Goal: Task Accomplishment & Management: Use online tool/utility

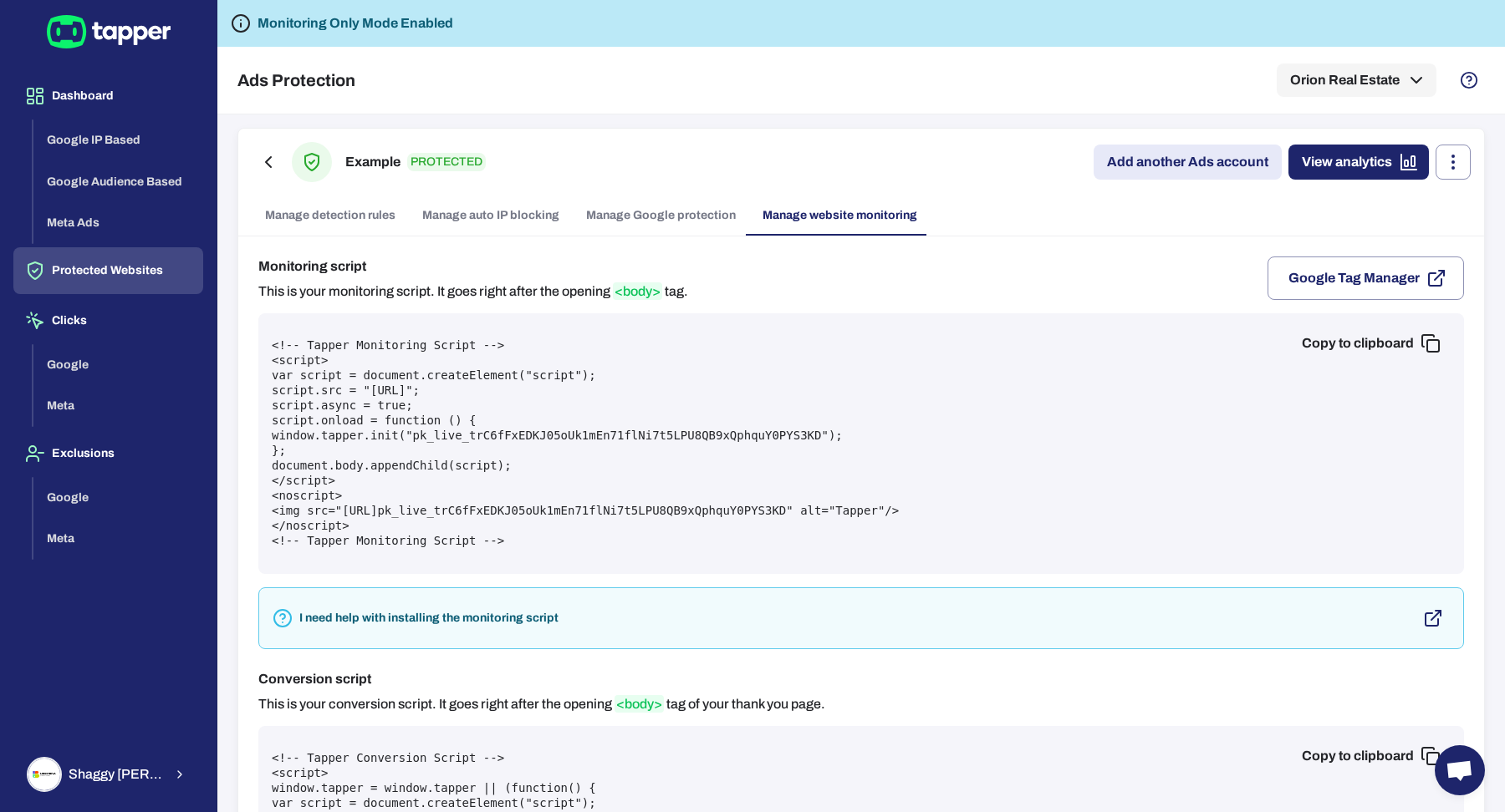
scroll to position [81, 0]
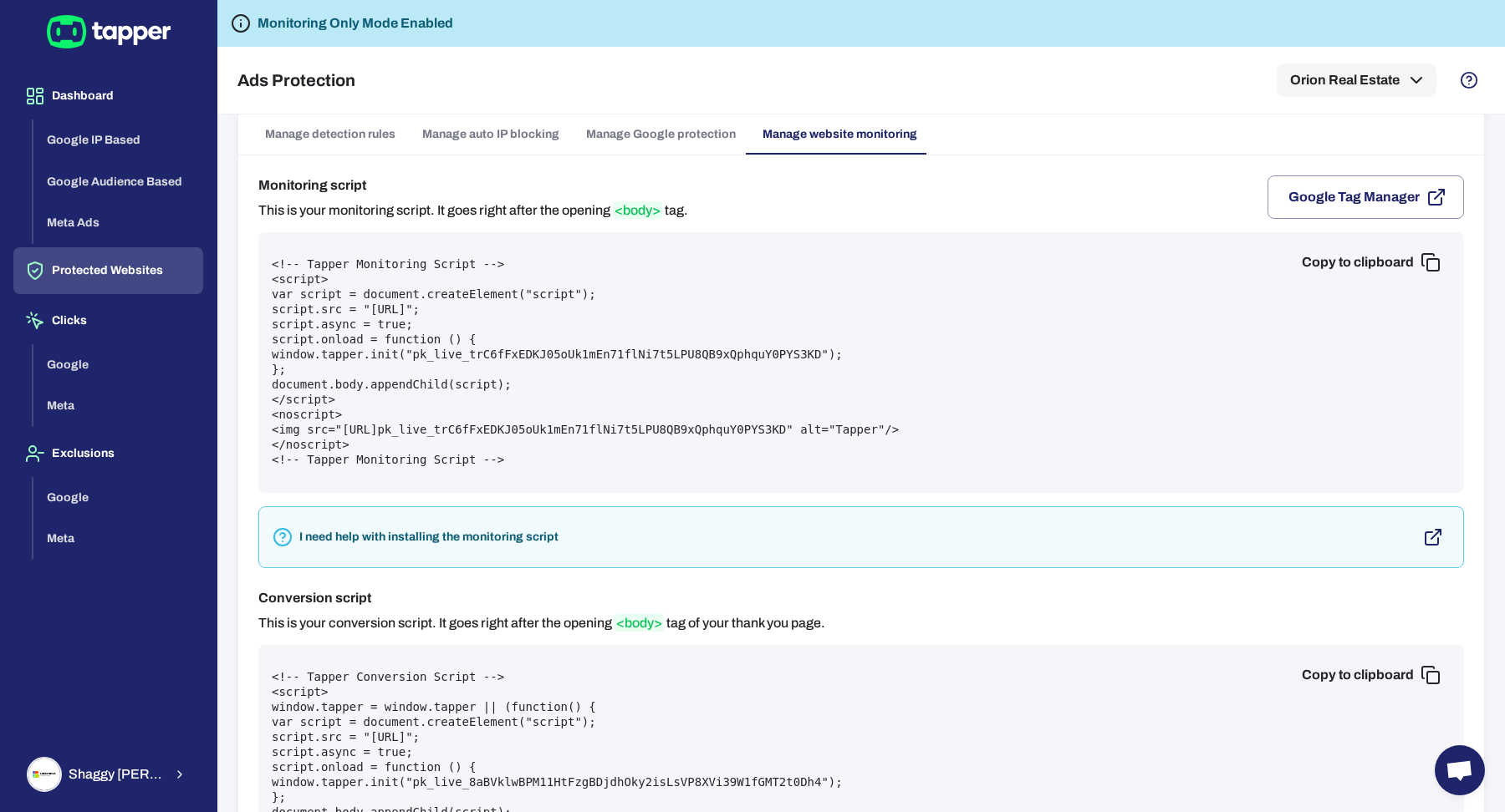
click at [94, 759] on div "Shaggy Rogers" at bounding box center [95, 774] width 136 height 35
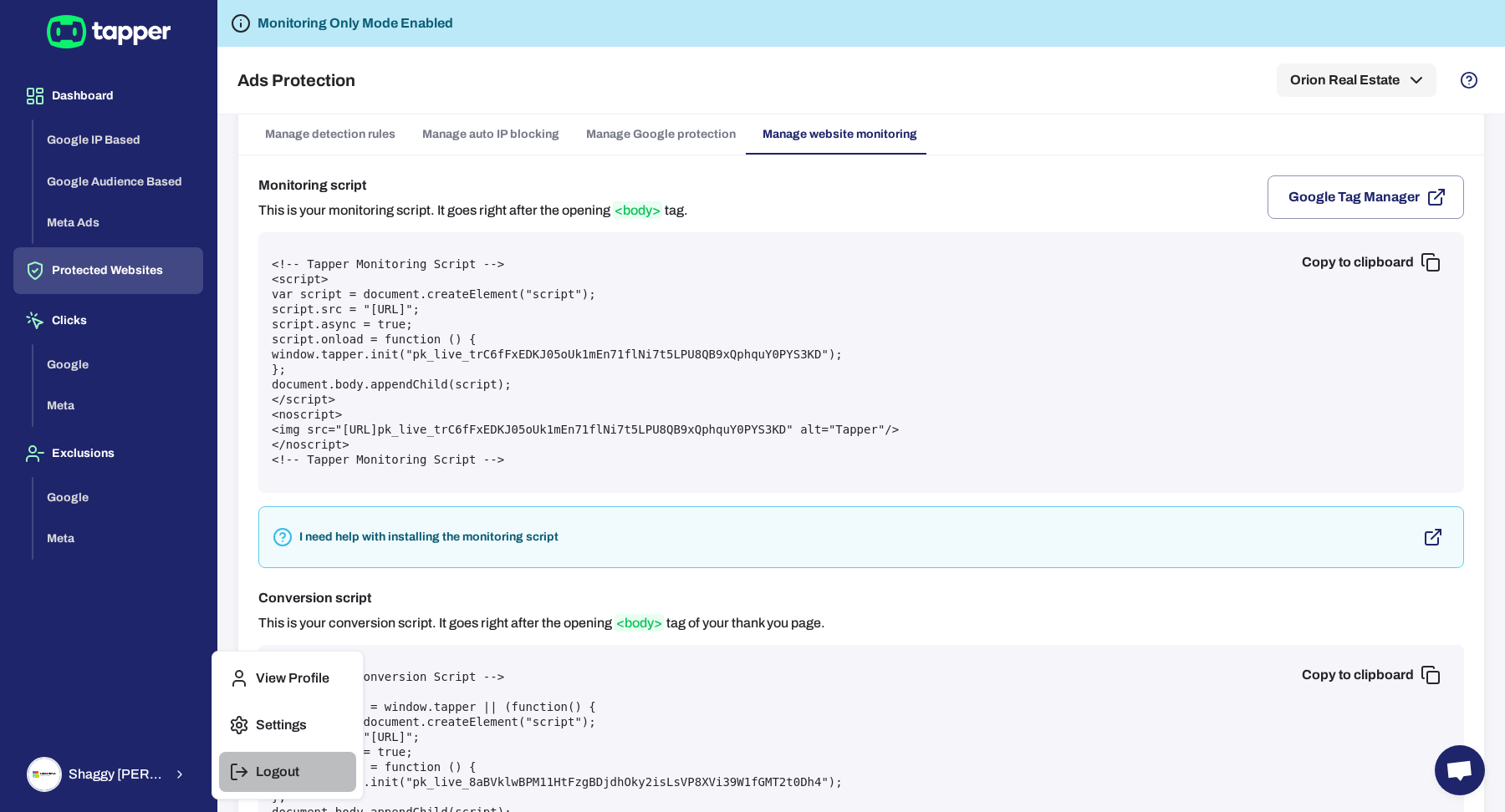
click at [226, 775] on button "Logout" at bounding box center [287, 772] width 137 height 40
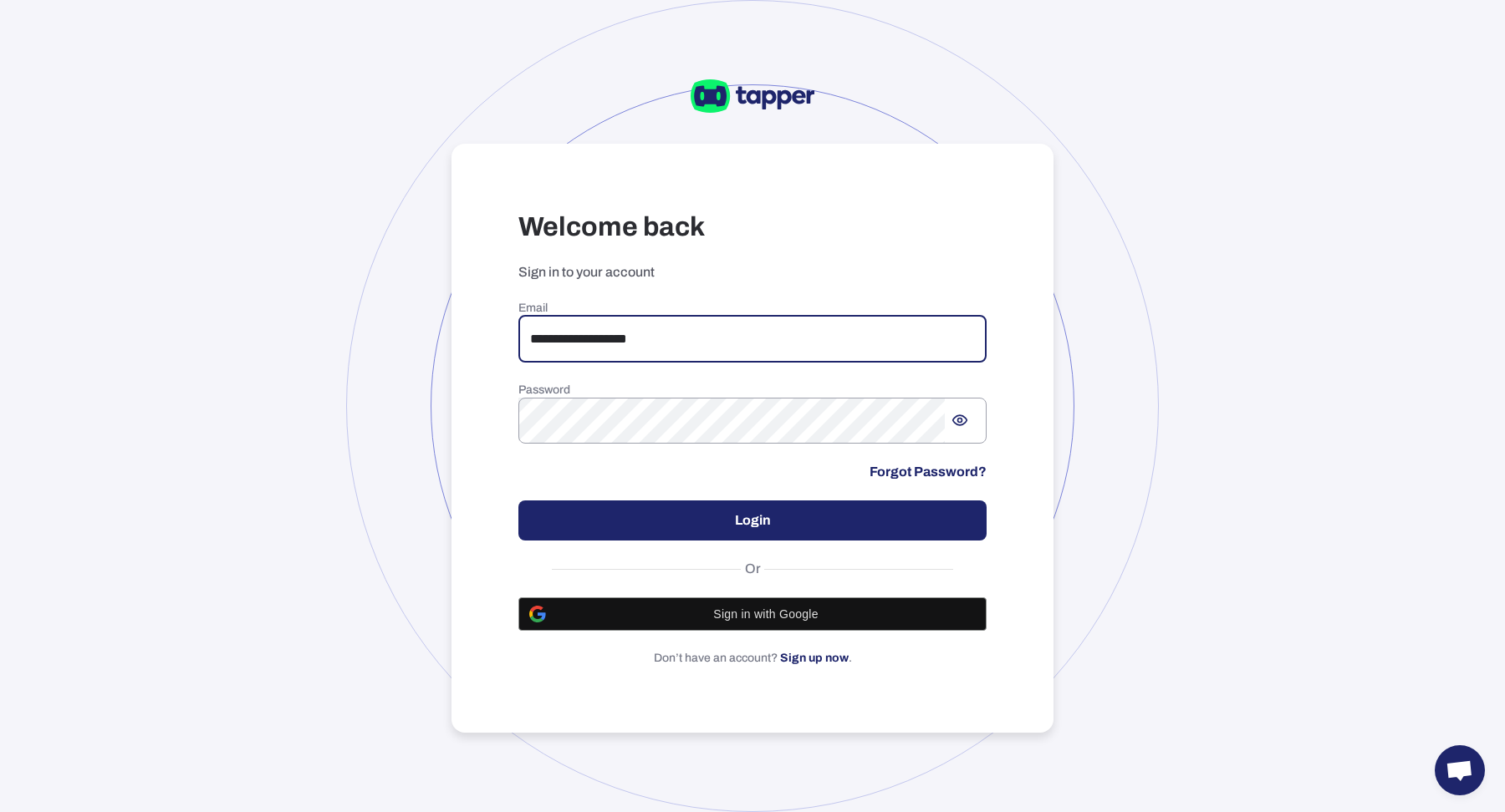
click at [678, 326] on input "**********" at bounding box center [752, 339] width 468 height 47
type input "**********"
click at [807, 520] on button "Login" at bounding box center [752, 521] width 468 height 40
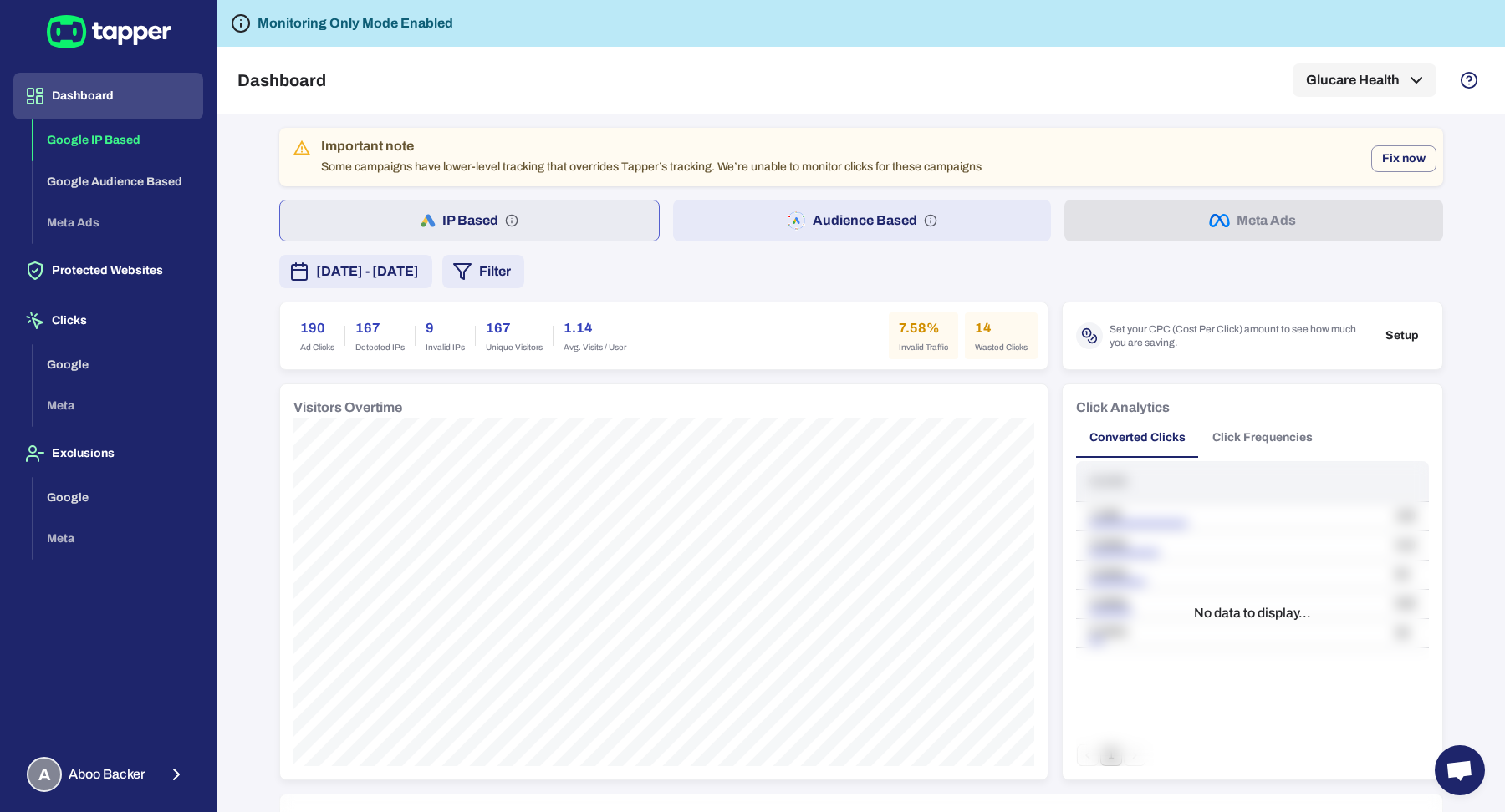
click at [814, 257] on div "August 8, 2025 - August 14, 2025 Filter" at bounding box center [860, 272] width 1164 height 33
click at [818, 237] on button "Audience Based" at bounding box center [862, 220] width 379 height 42
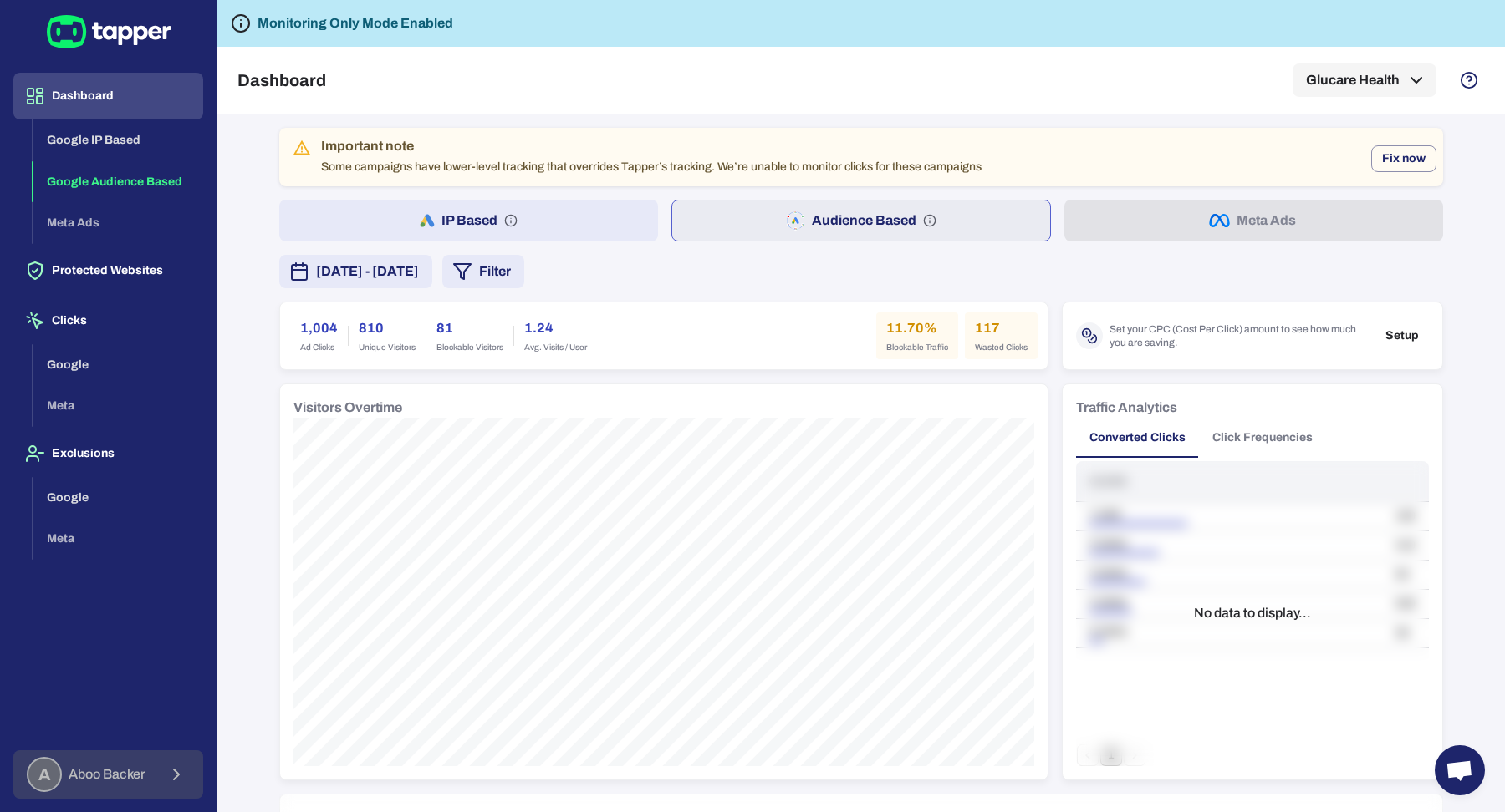
click at [107, 776] on span "Aboo Backer" at bounding box center [107, 774] width 77 height 17
click at [295, 758] on button "Logout" at bounding box center [287, 772] width 137 height 40
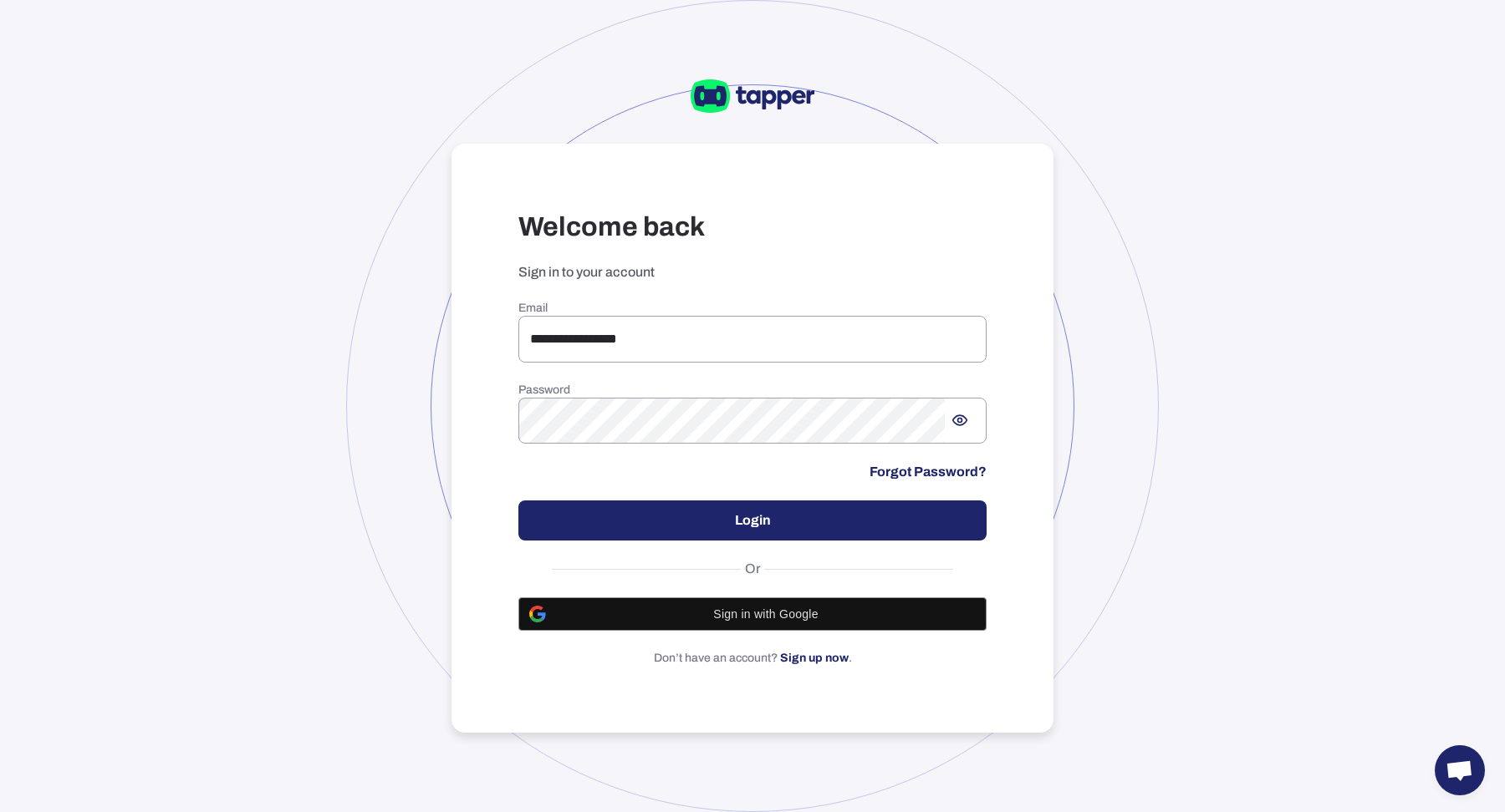
click at [822, 369] on div "**********" at bounding box center [752, 483] width 468 height 366
click at [819, 353] on input "**********" at bounding box center [752, 339] width 468 height 47
type input "**********"
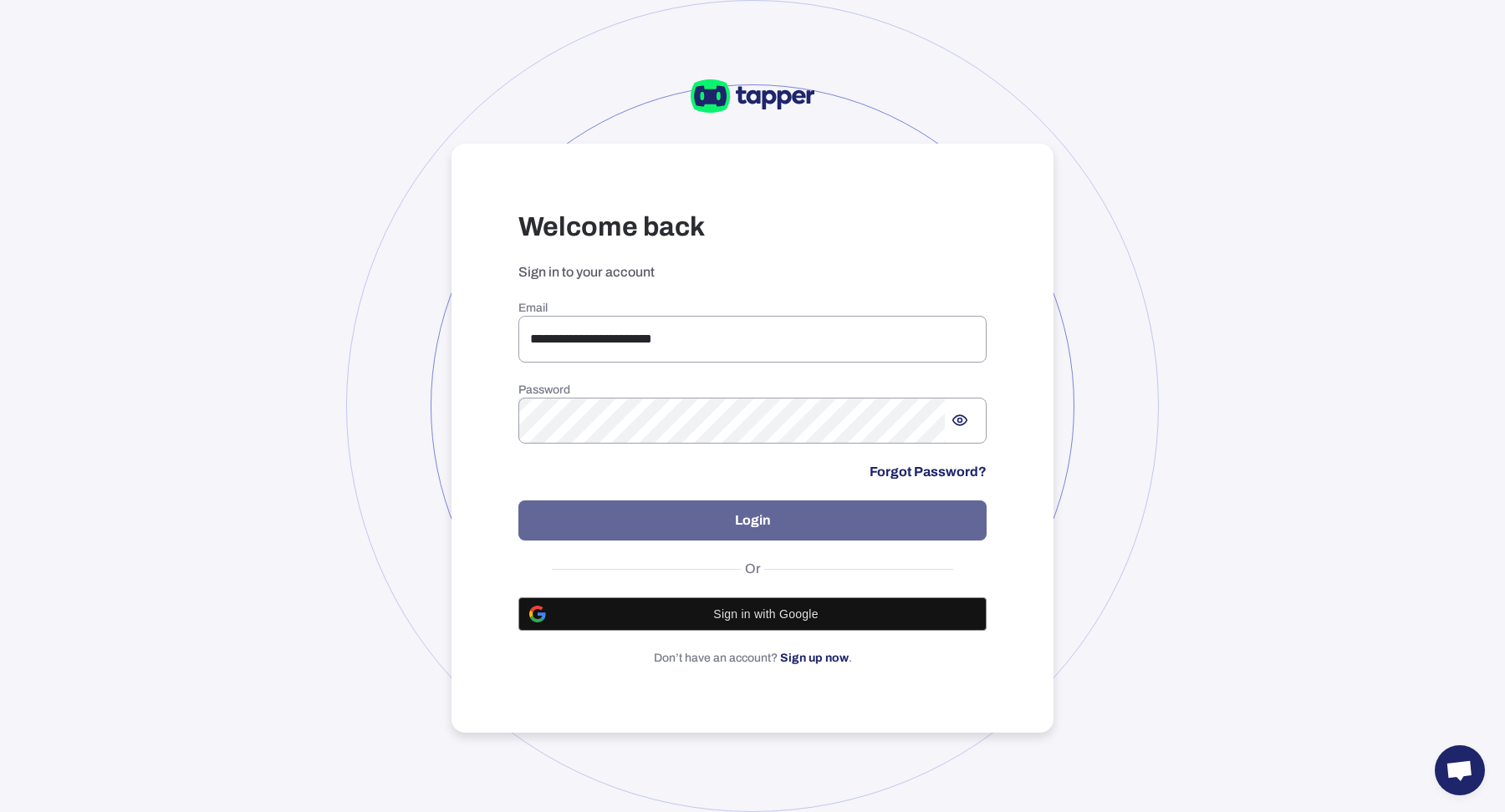
click at [837, 530] on button "Login" at bounding box center [752, 521] width 468 height 40
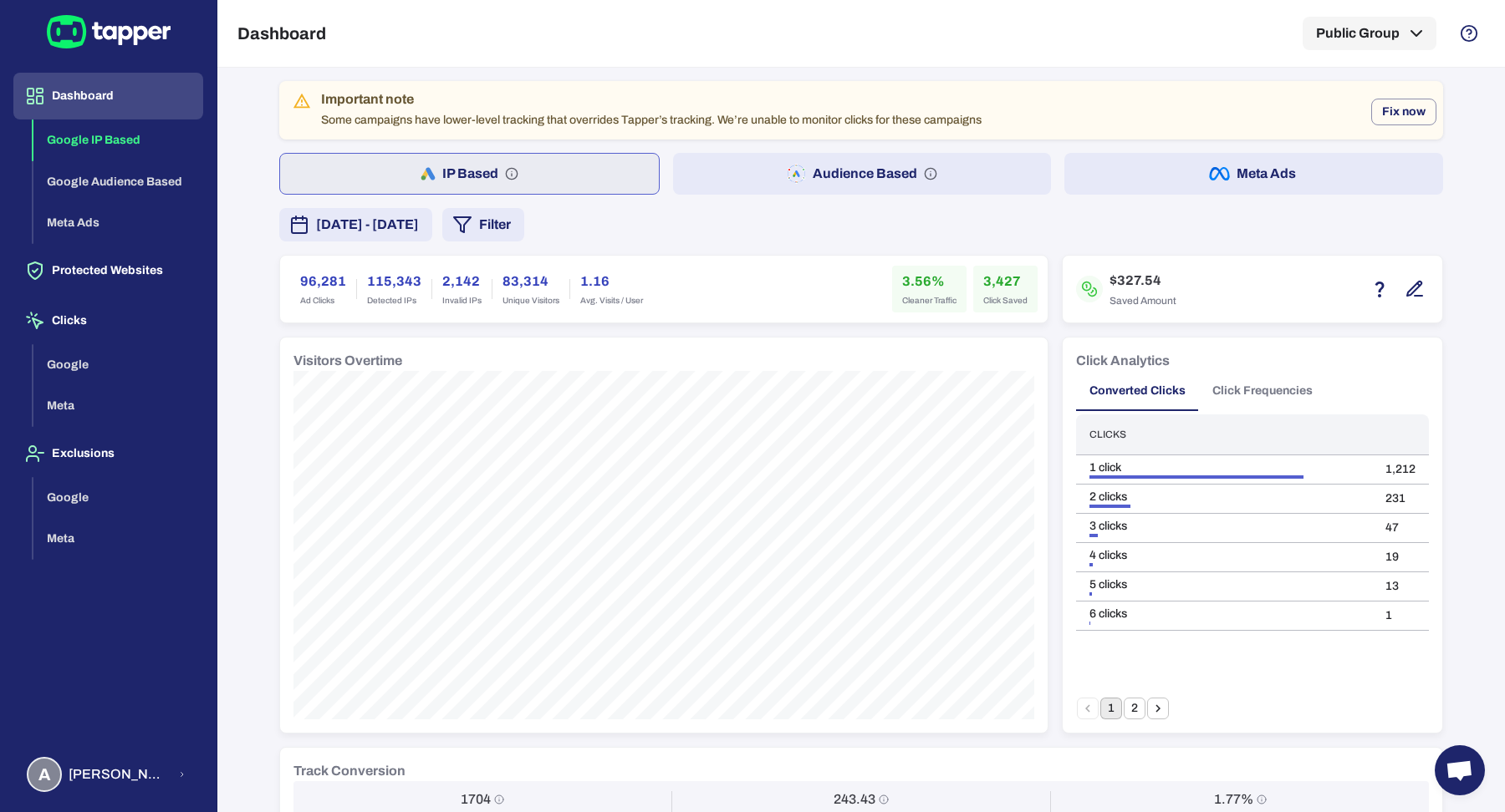
click at [1224, 150] on div "Important note Some campaigns have lower-level tracking that overrides Tapper’s…" at bounding box center [860, 773] width 1164 height 1384
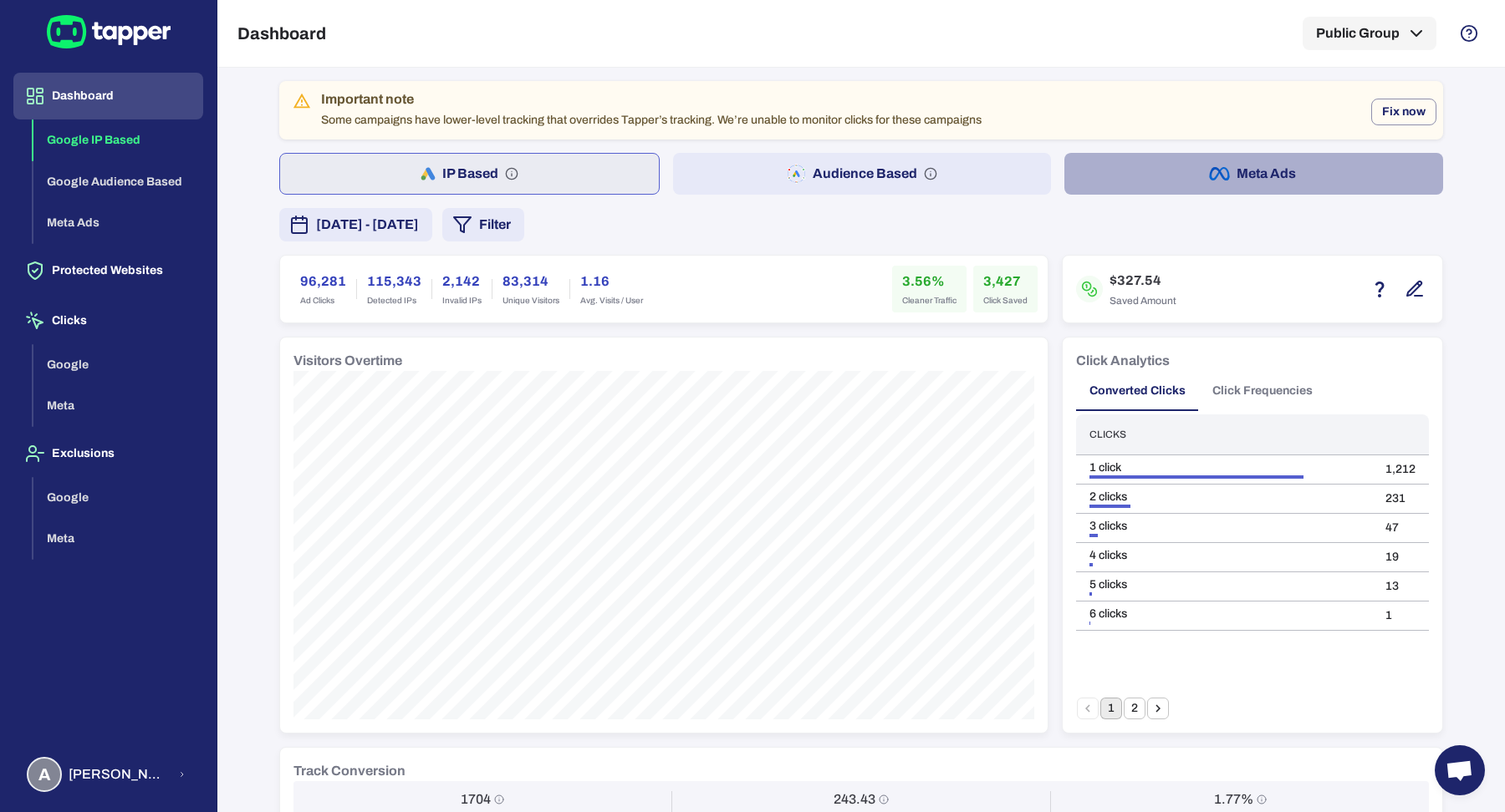
click at [1223, 175] on button "Meta Ads" at bounding box center [1253, 174] width 379 height 42
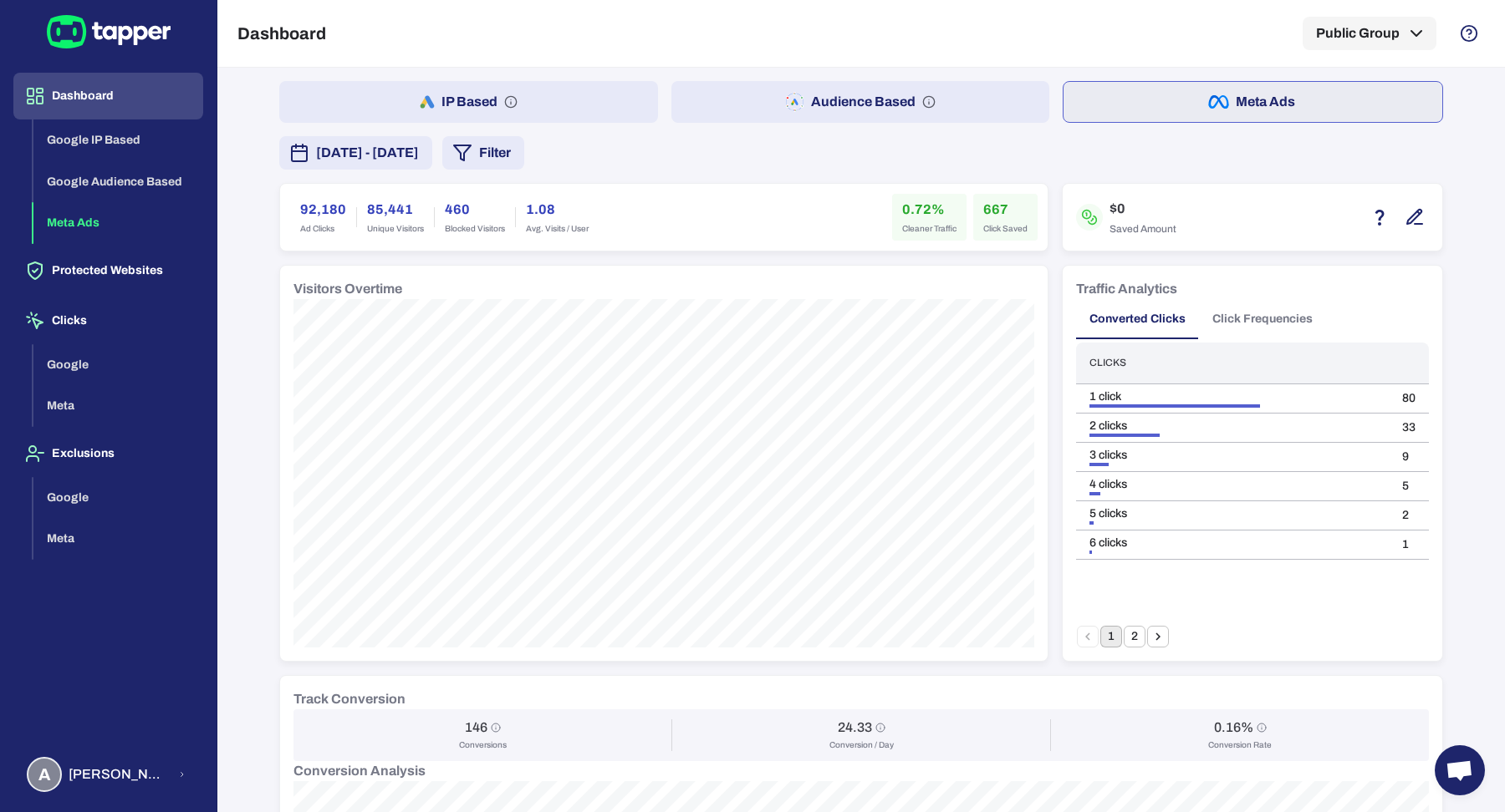
click at [937, 93] on button "Audience Based" at bounding box center [860, 102] width 379 height 42
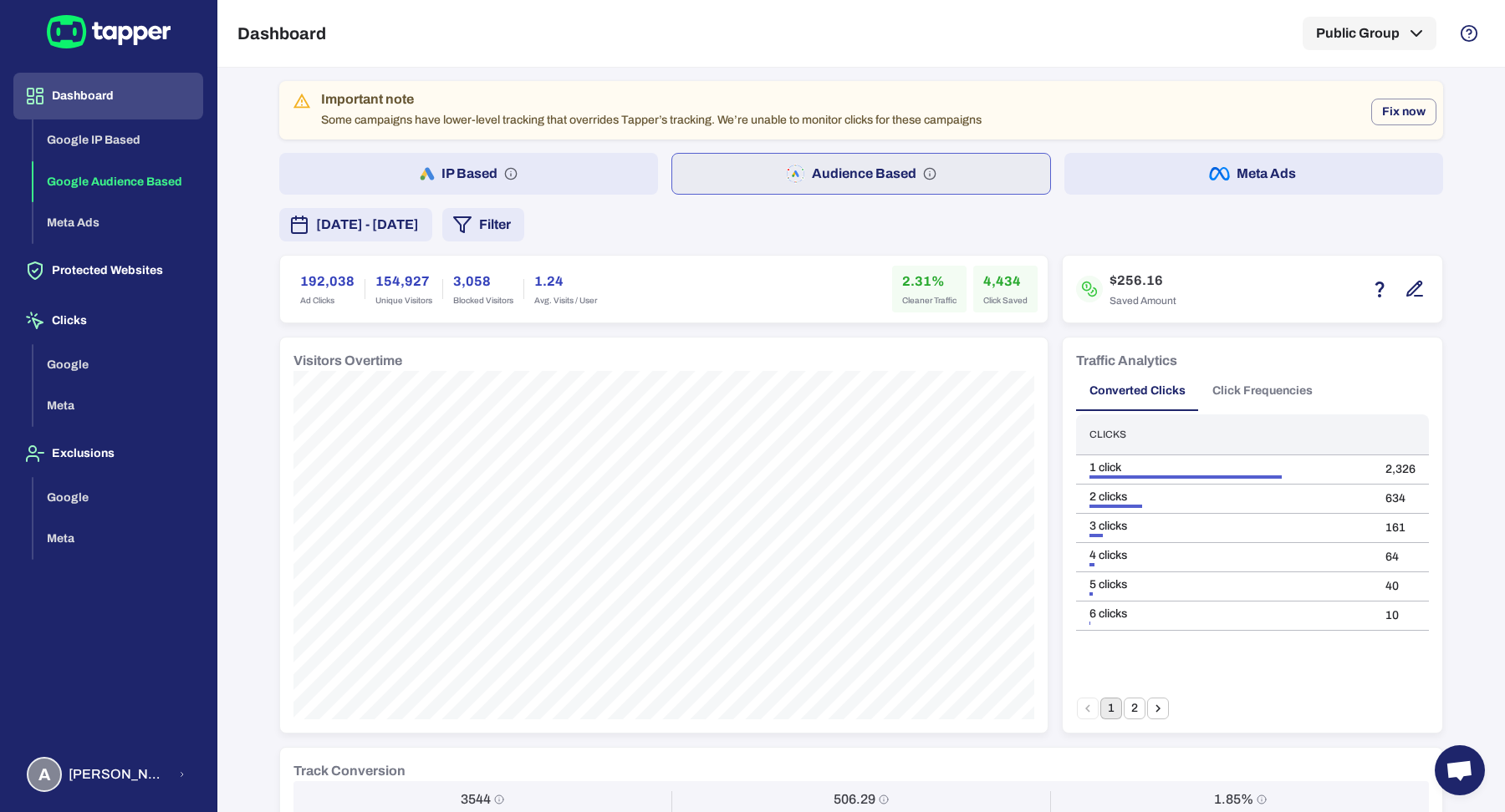
click at [544, 177] on button "IP Based" at bounding box center [468, 174] width 379 height 42
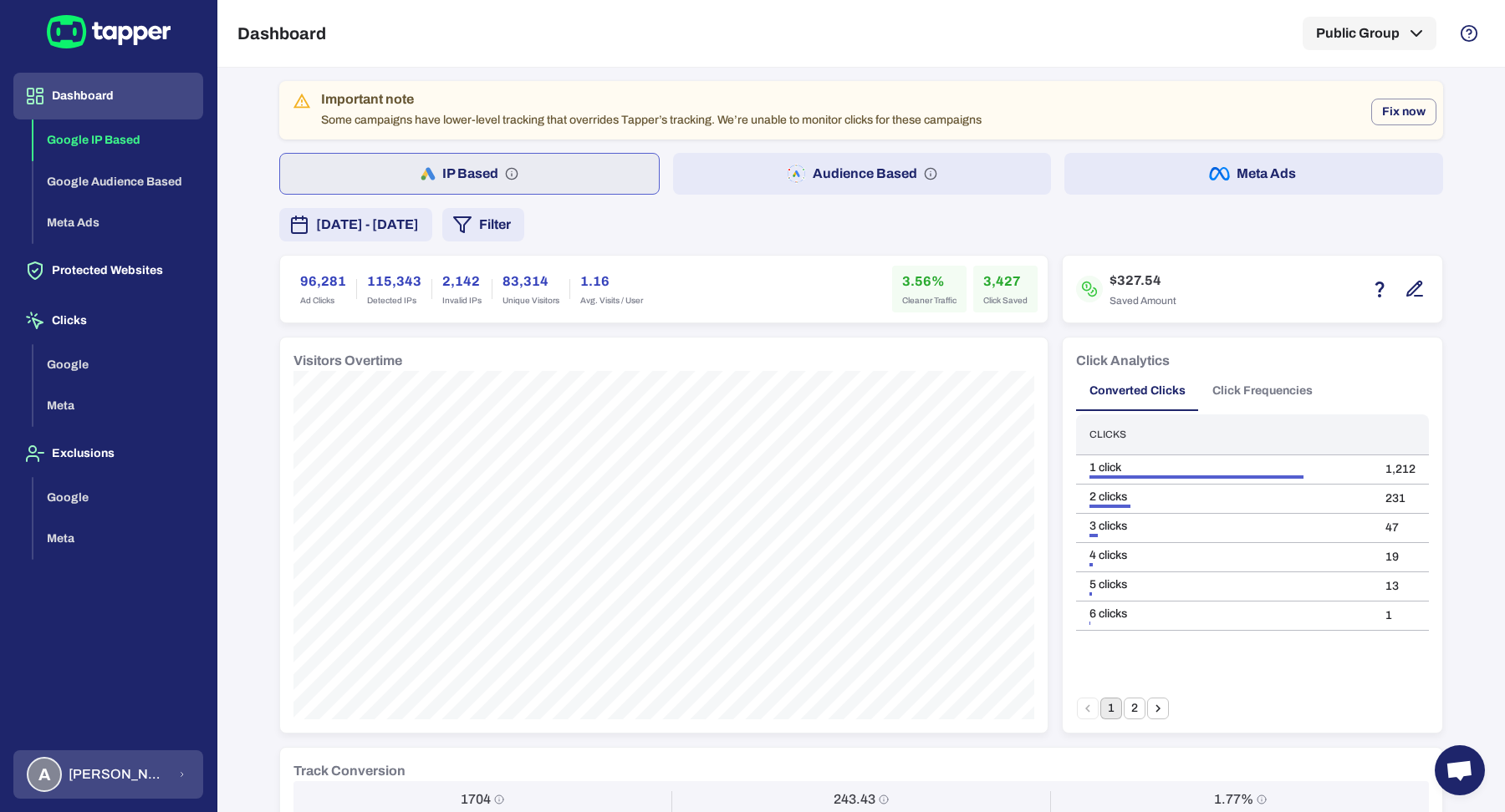
click at [142, 762] on div "A Anna Maria Koutsogianni" at bounding box center [98, 774] width 142 height 35
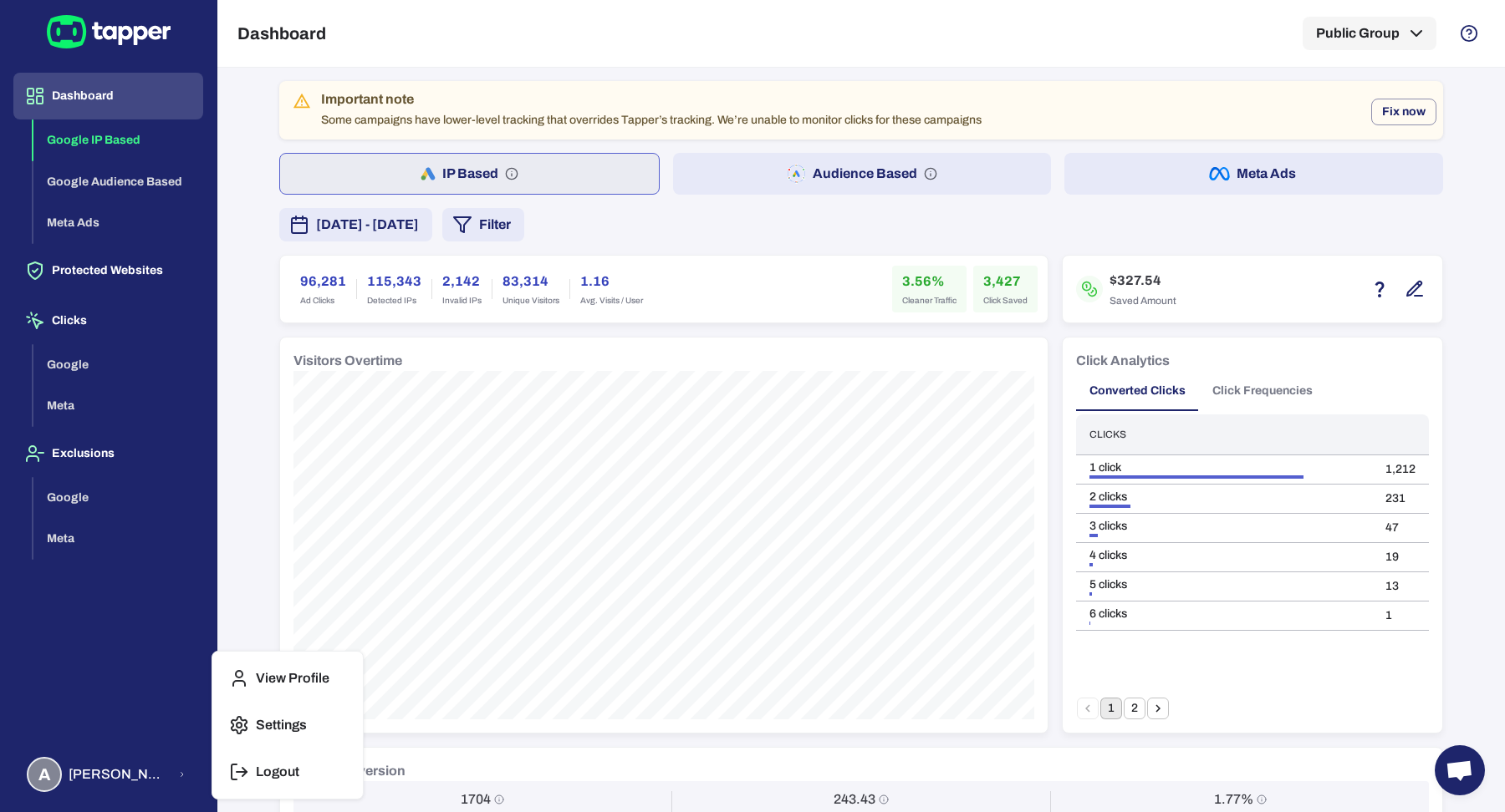
click at [242, 768] on polyline "button" at bounding box center [244, 773] width 4 height 9
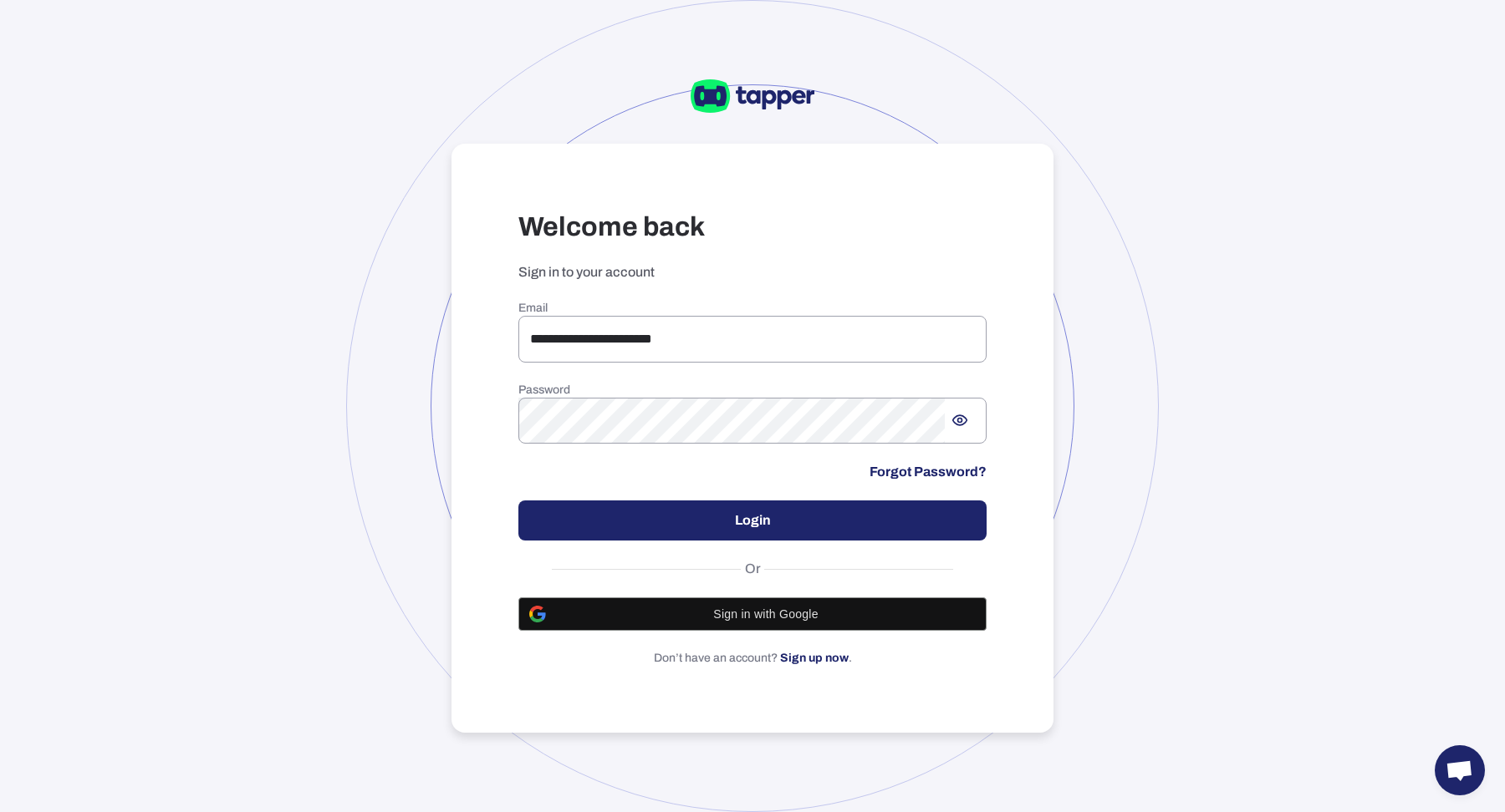
click at [371, 518] on div at bounding box center [752, 406] width 812 height 812
click at [561, 342] on input "**********" at bounding box center [752, 339] width 468 height 47
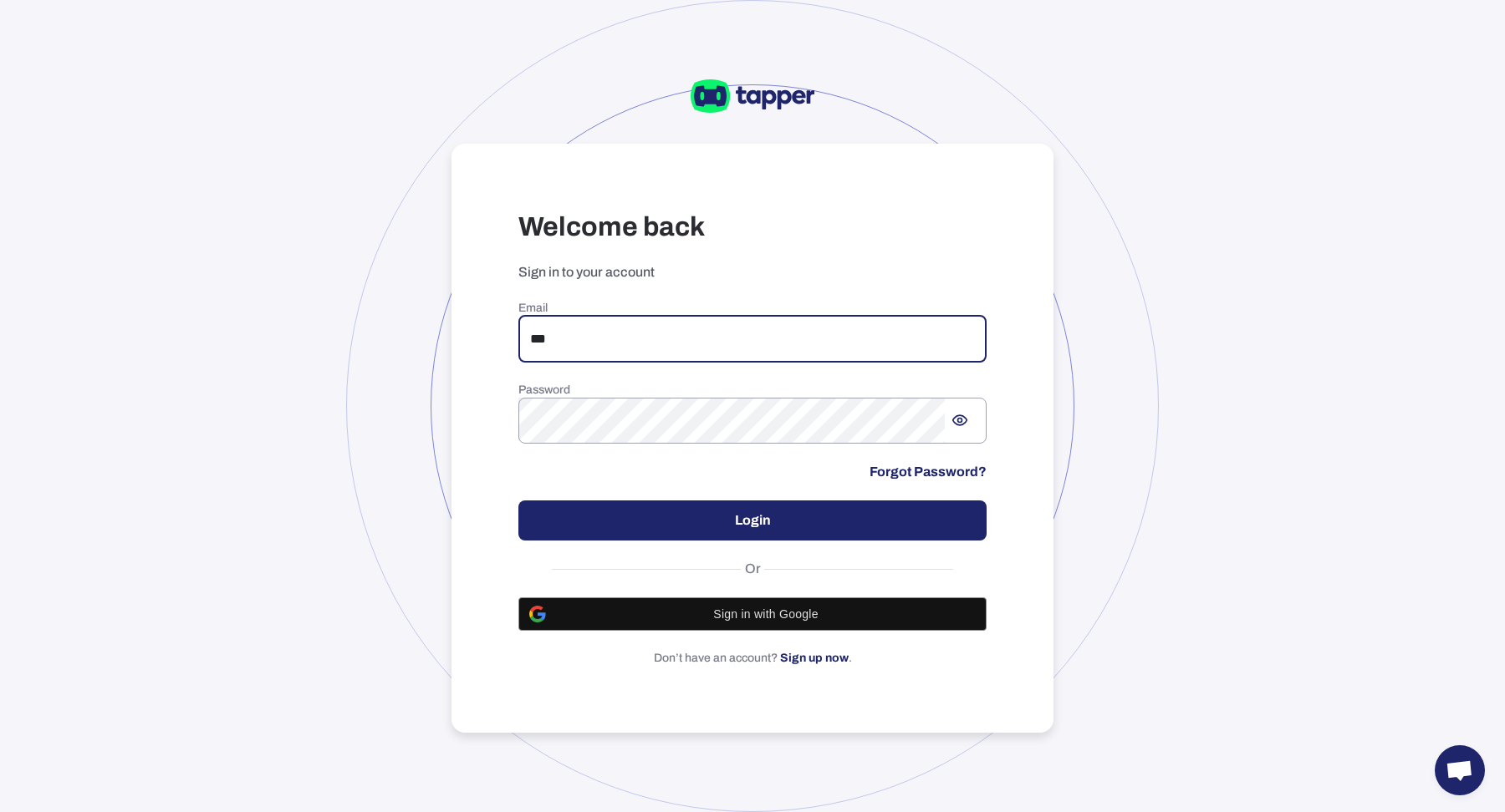
type input "**********"
click at [651, 510] on button "Login" at bounding box center [752, 521] width 468 height 40
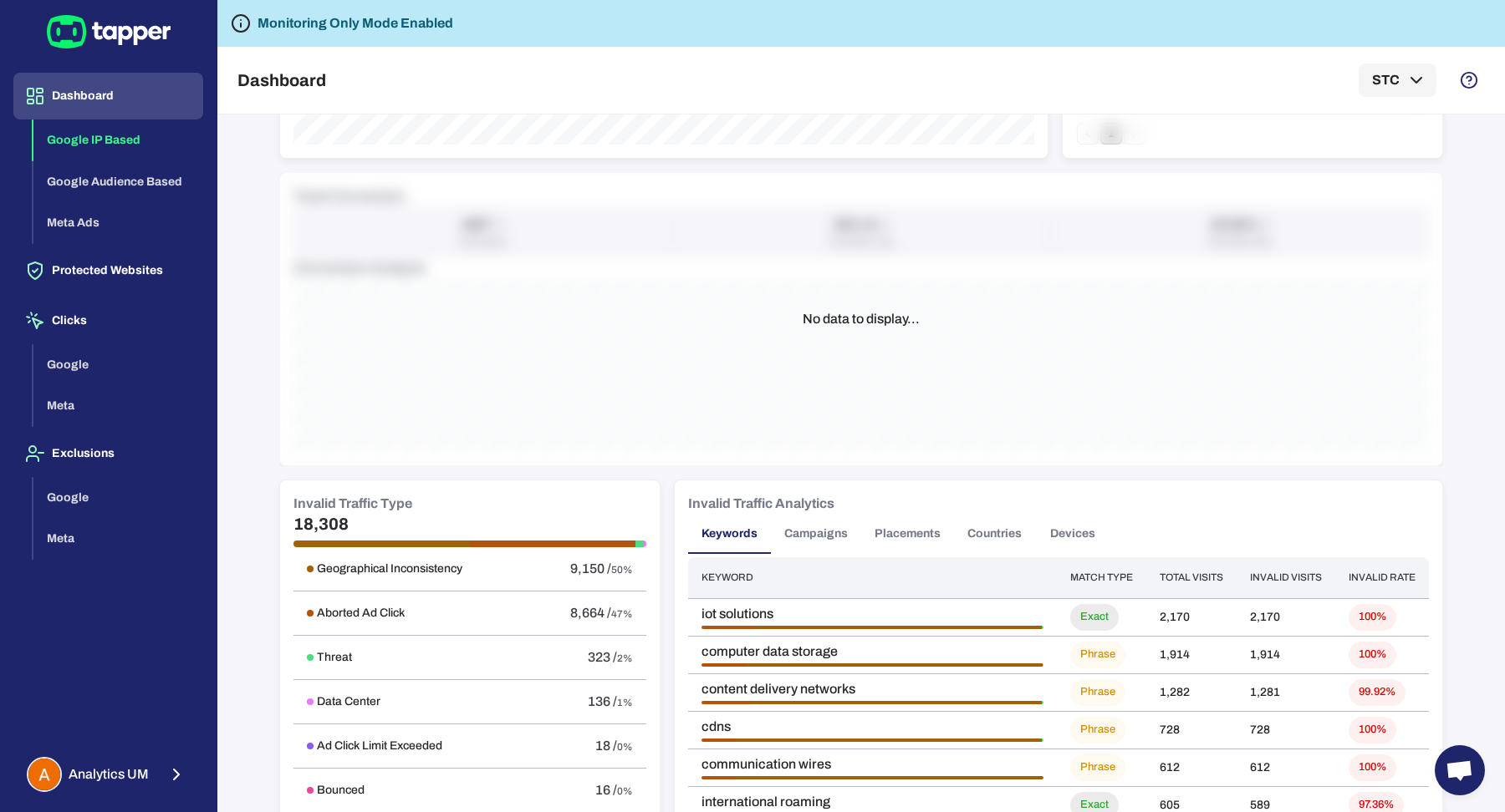
scroll to position [632, 0]
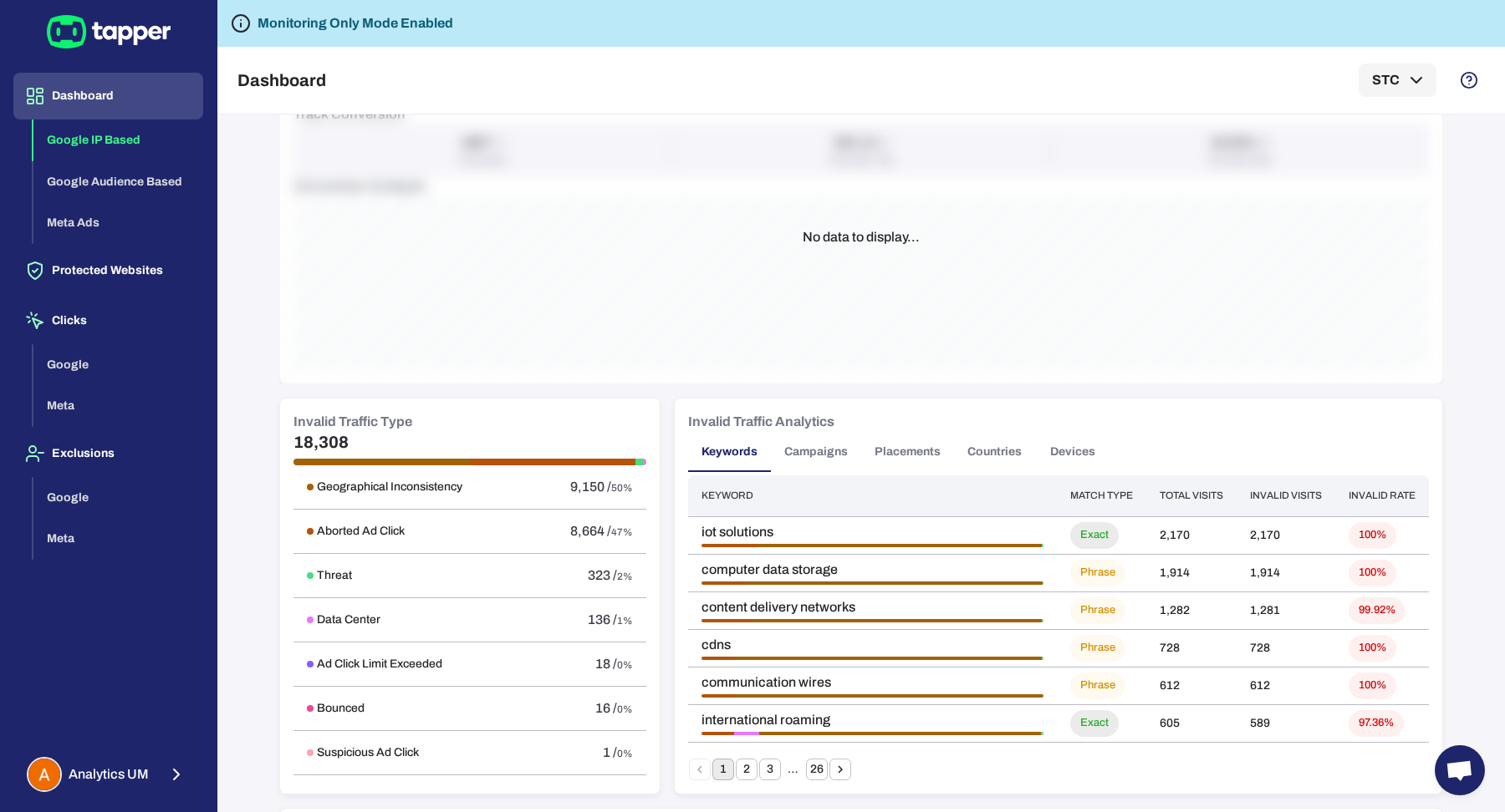
click at [802, 452] on button "Campaigns" at bounding box center [815, 452] width 90 height 40
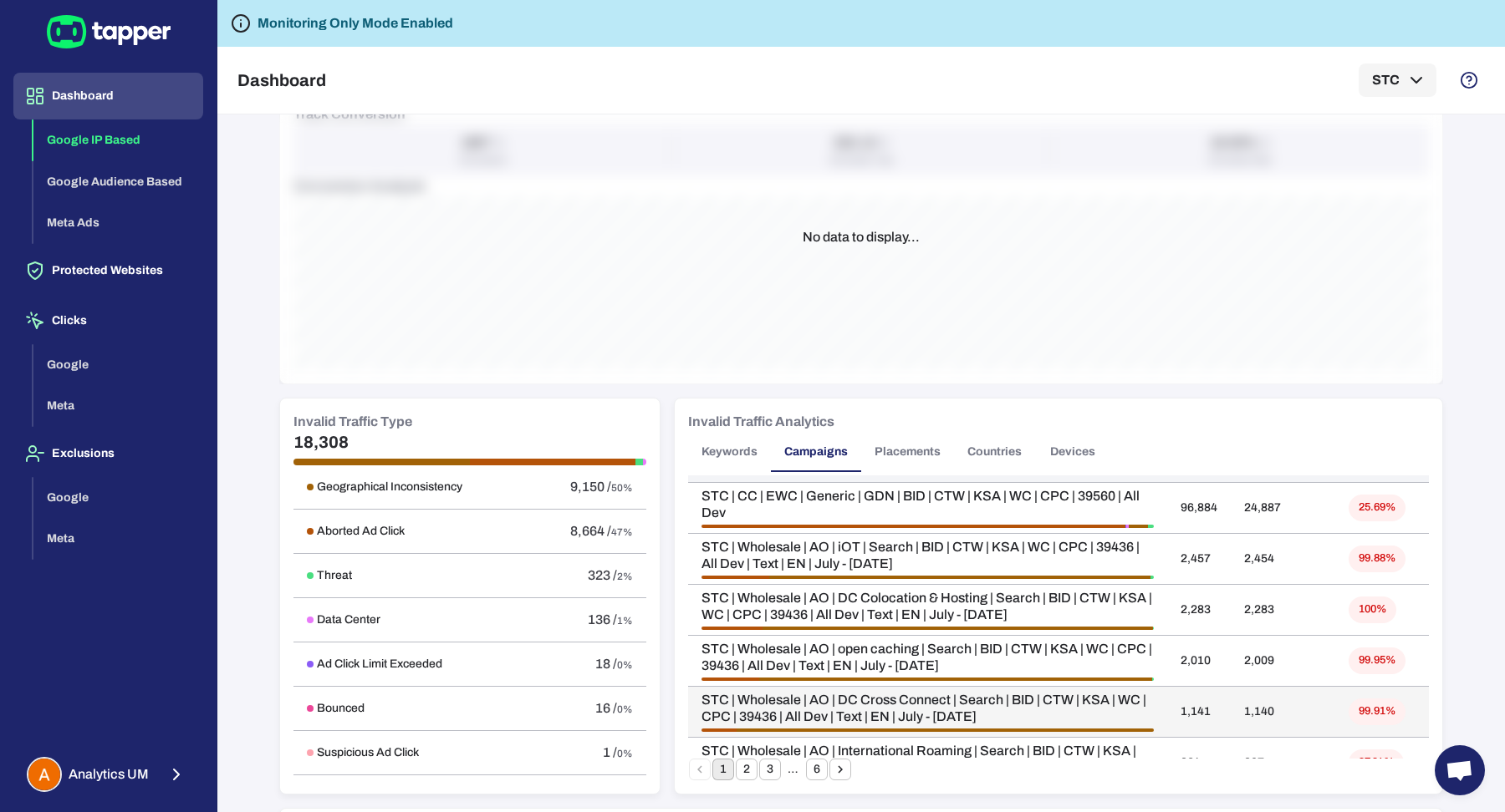
scroll to position [0, 0]
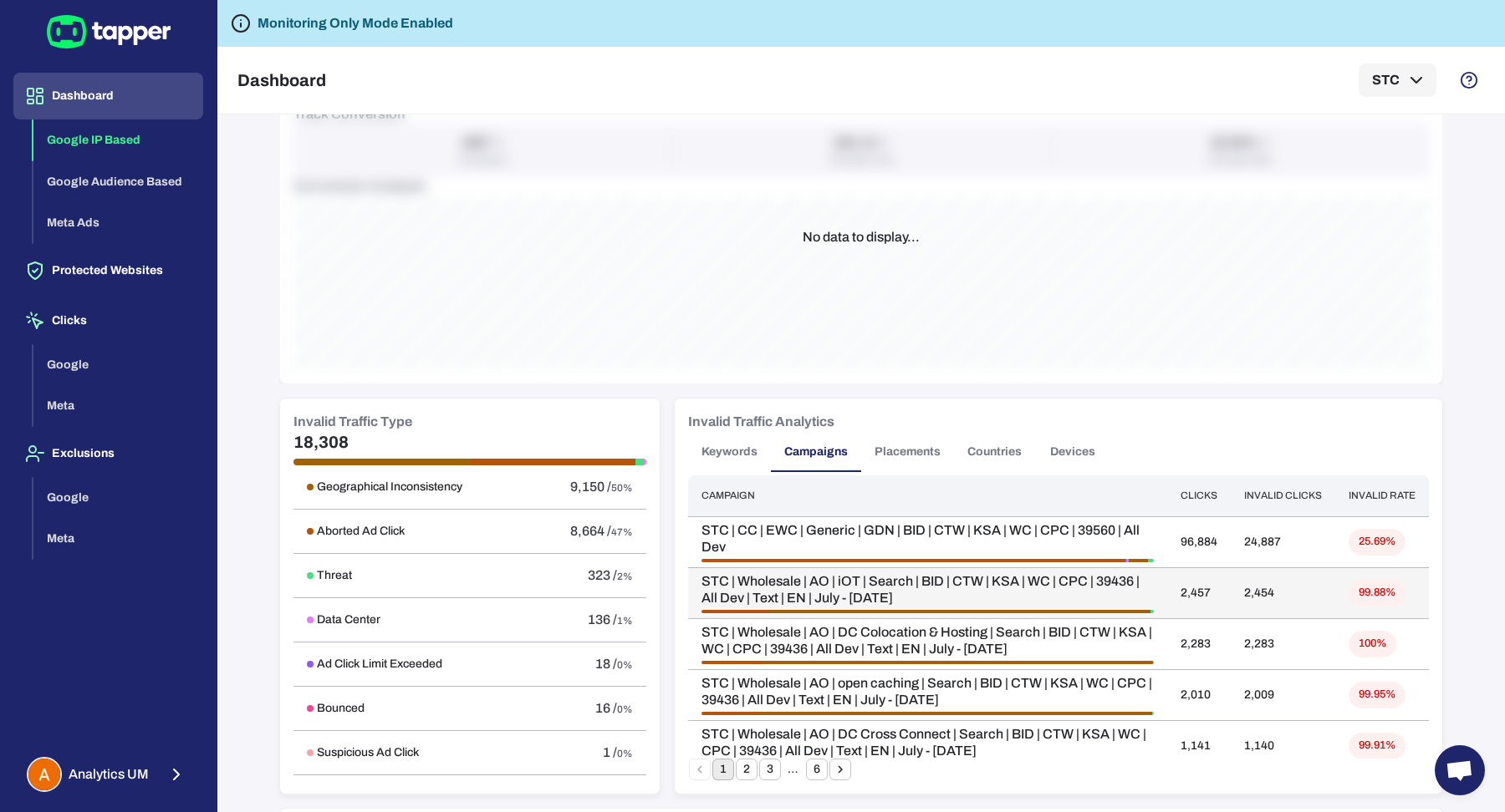
click at [813, 610] on td "STC | Wholesale | AO | iOT | Search | BID | CTW | KSA | WC | CPC | 39436 | All …" at bounding box center [928, 593] width 479 height 51
click at [824, 605] on div "STC | Wholesale | AO | iOT | Search | BID | CTW | KSA | WC | CPC | 39436 | All …" at bounding box center [927, 593] width 452 height 40
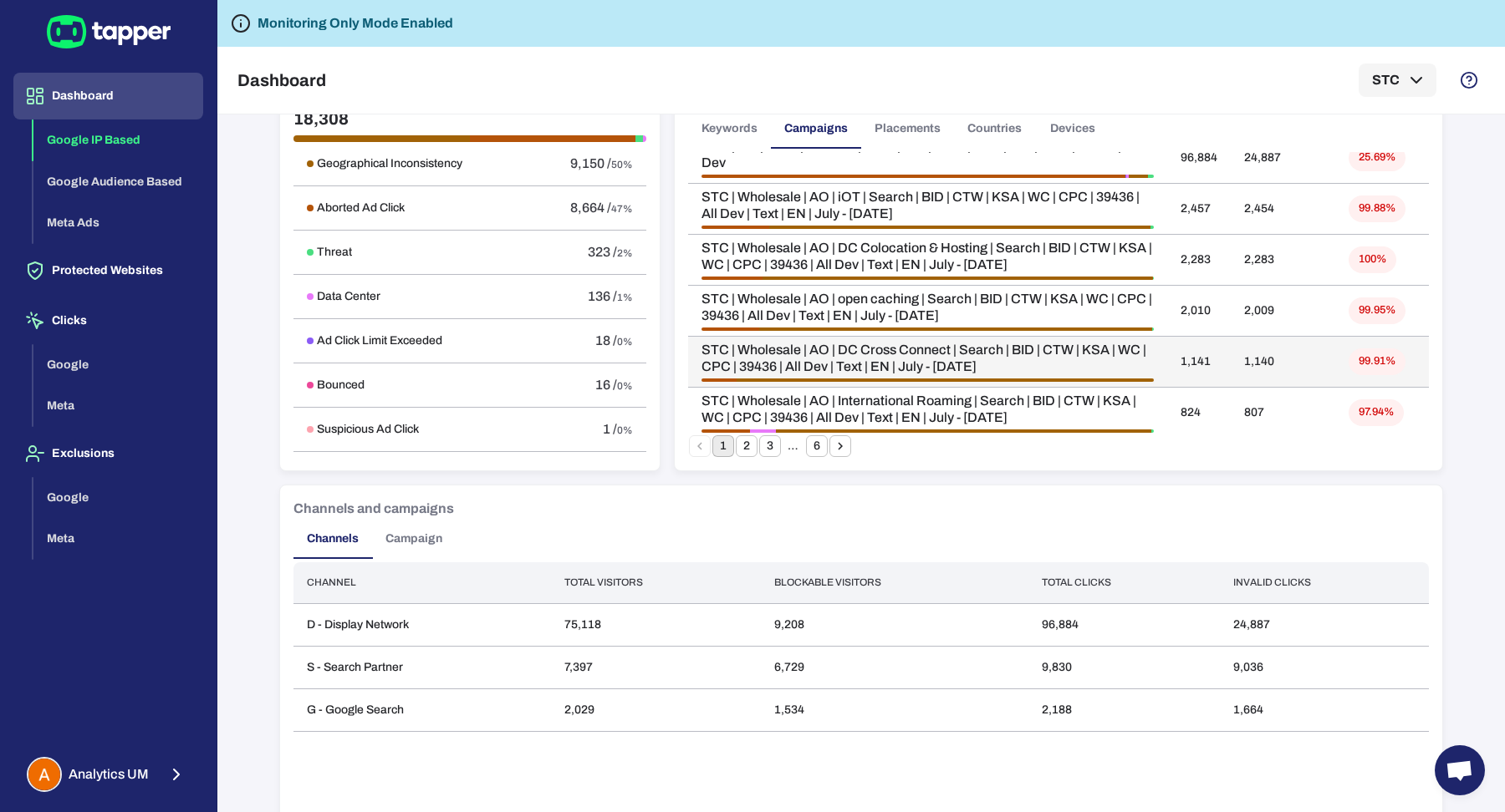
scroll to position [1036, 0]
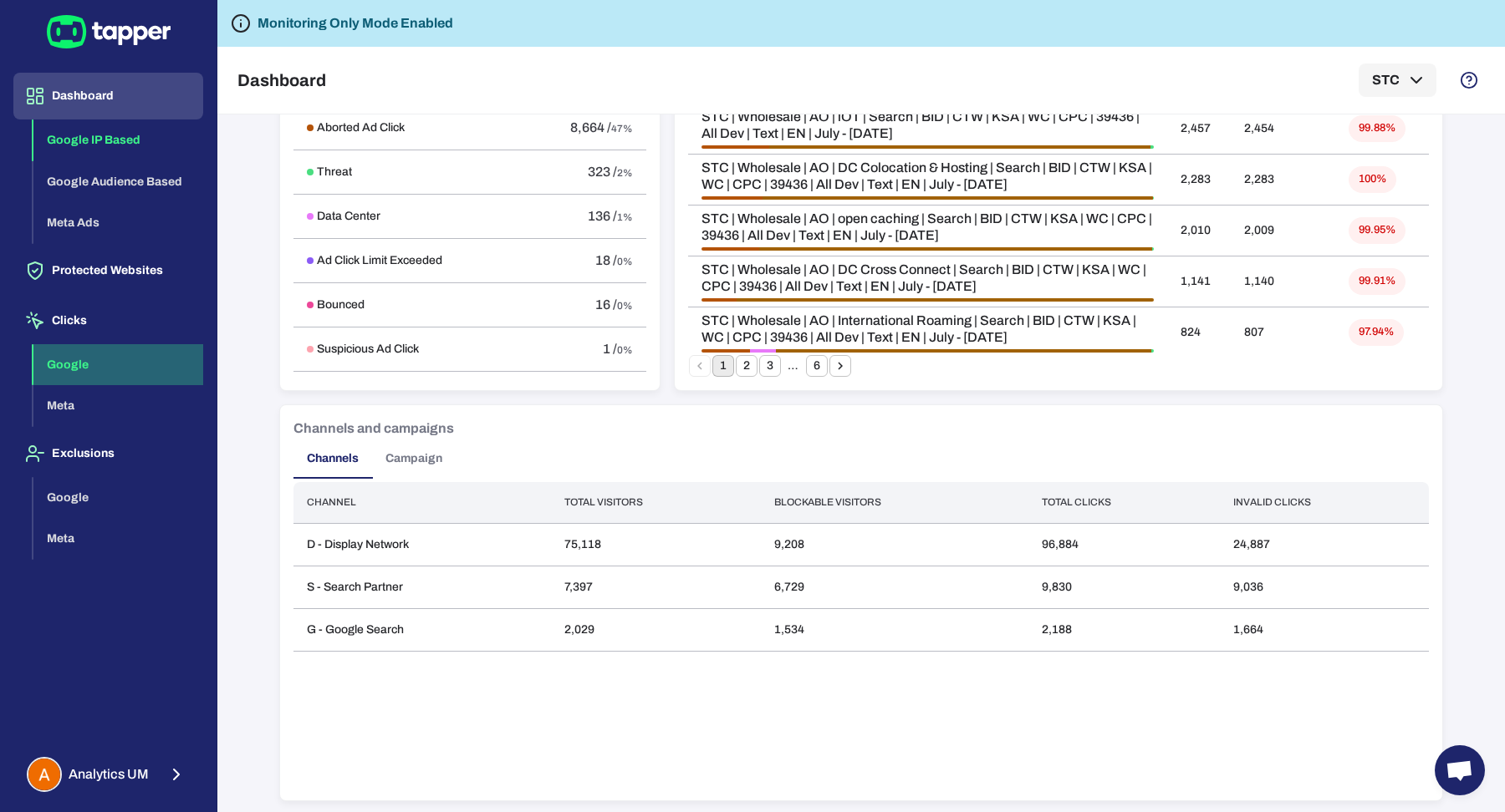
click at [123, 370] on button "Google" at bounding box center [118, 365] width 170 height 42
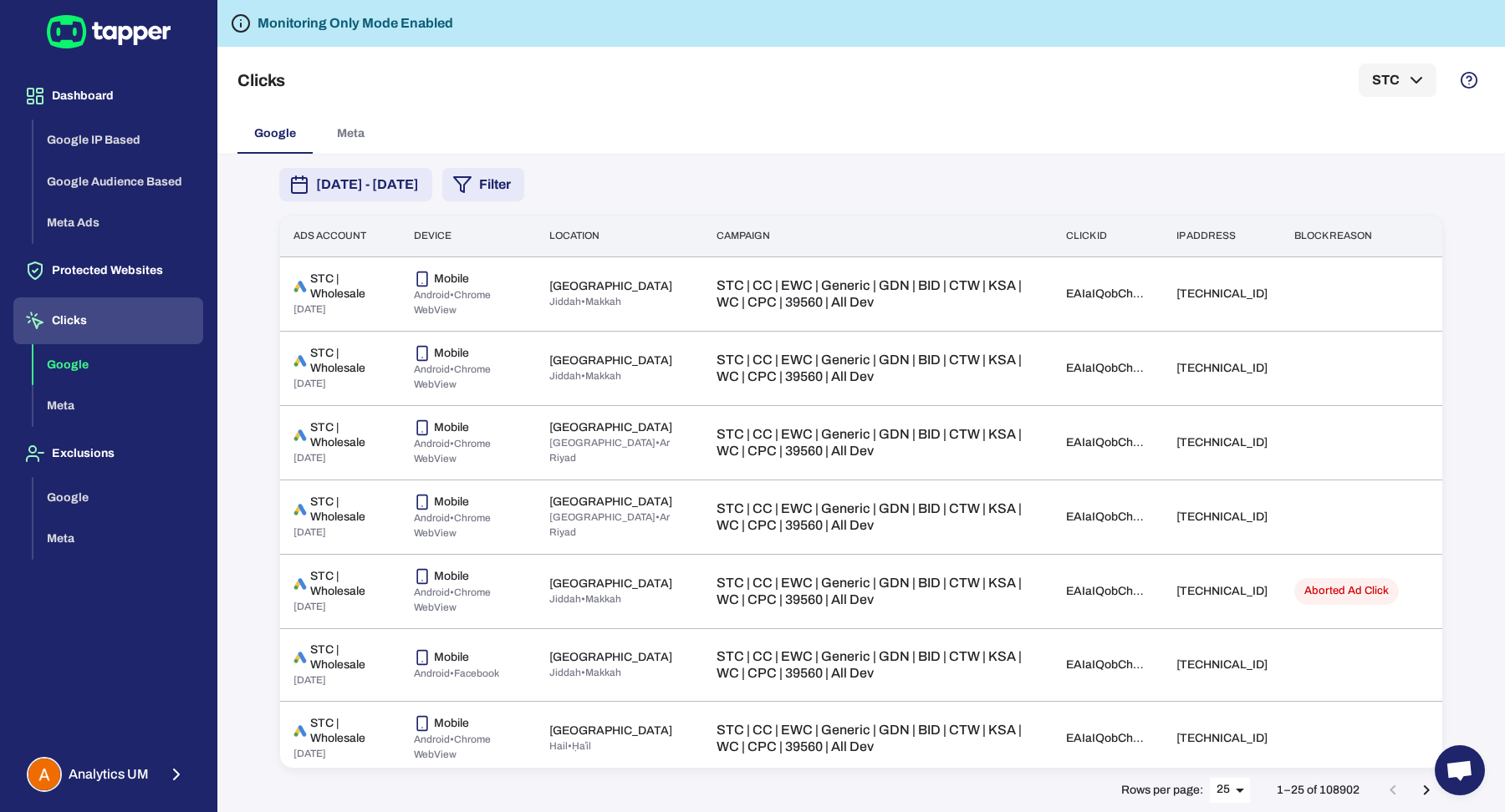
click at [472, 191] on icon "button" at bounding box center [462, 184] width 20 height 20
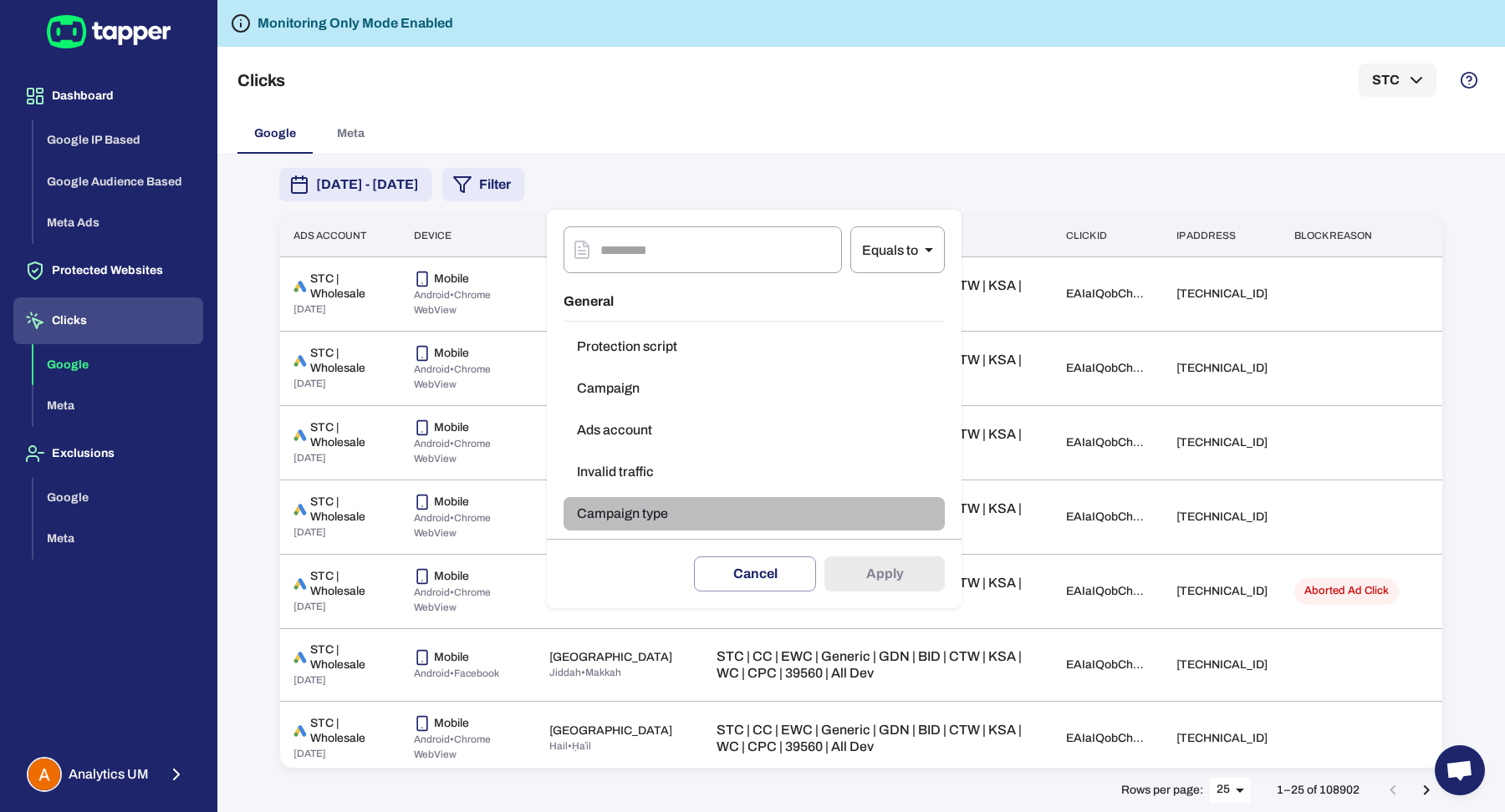
click at [660, 510] on button "Campaign type" at bounding box center [754, 514] width 381 height 33
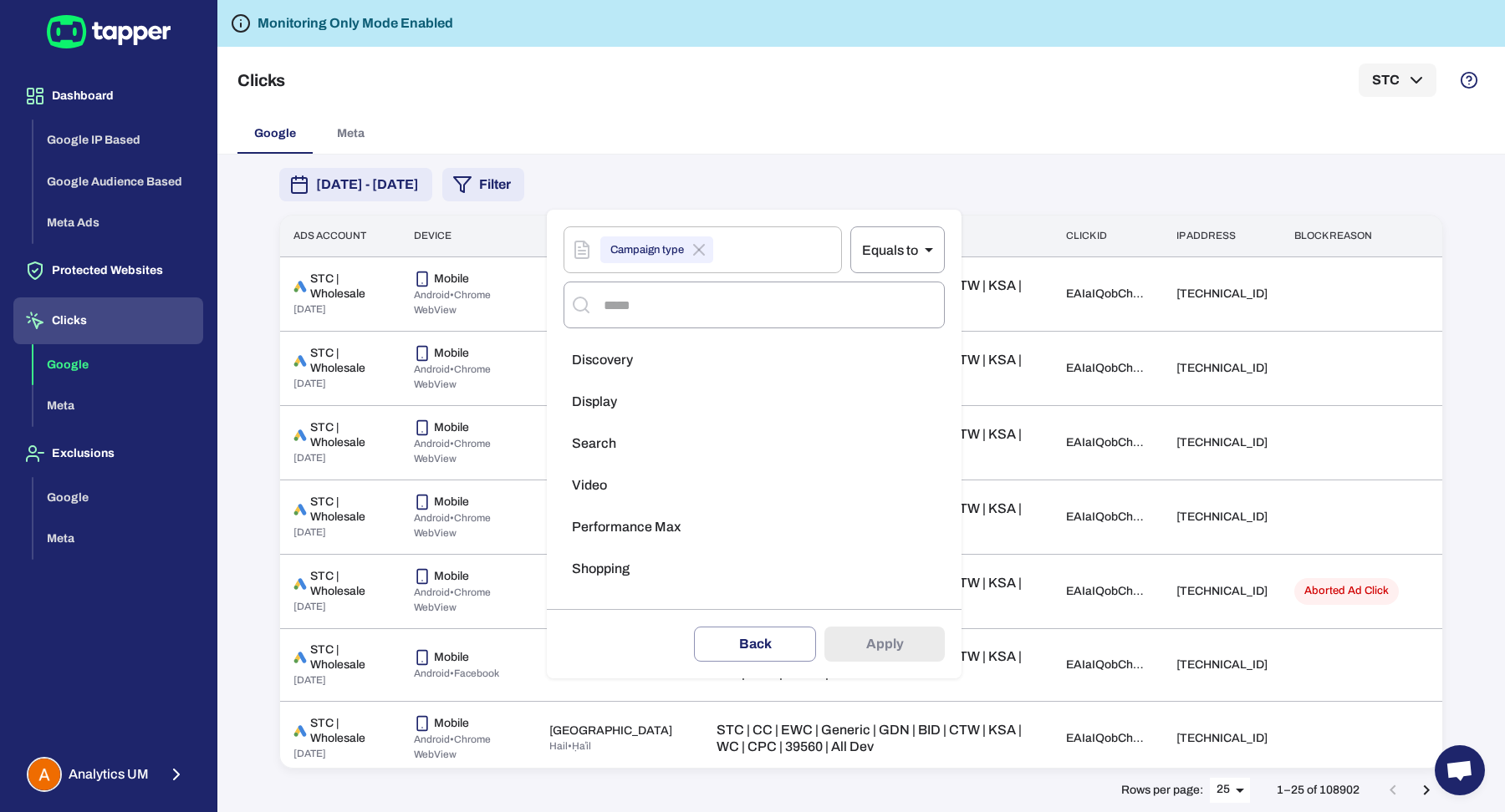
click at [671, 413] on li "Display" at bounding box center [754, 402] width 381 height 33
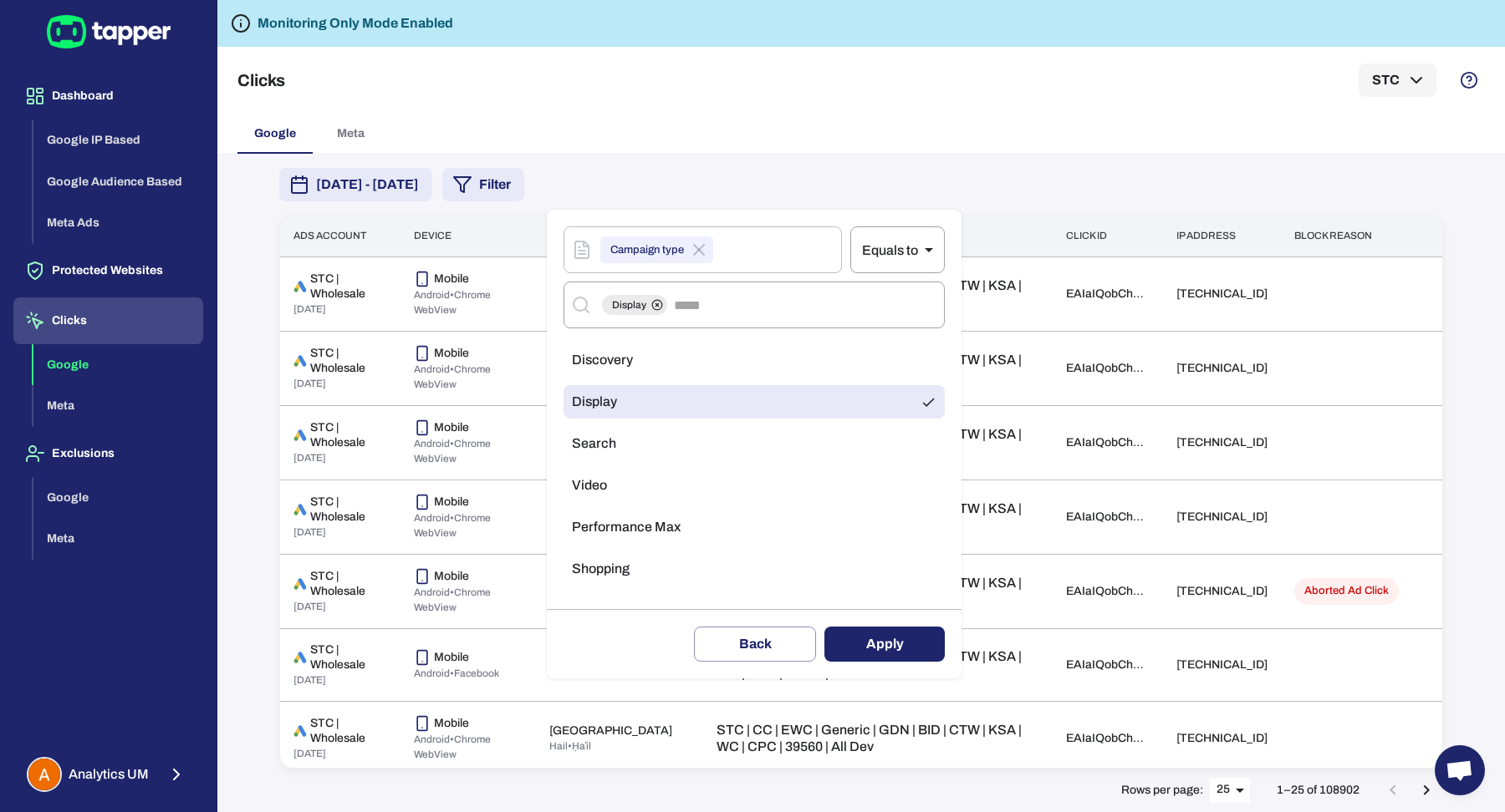
click at [860, 650] on button "Apply" at bounding box center [885, 644] width 121 height 35
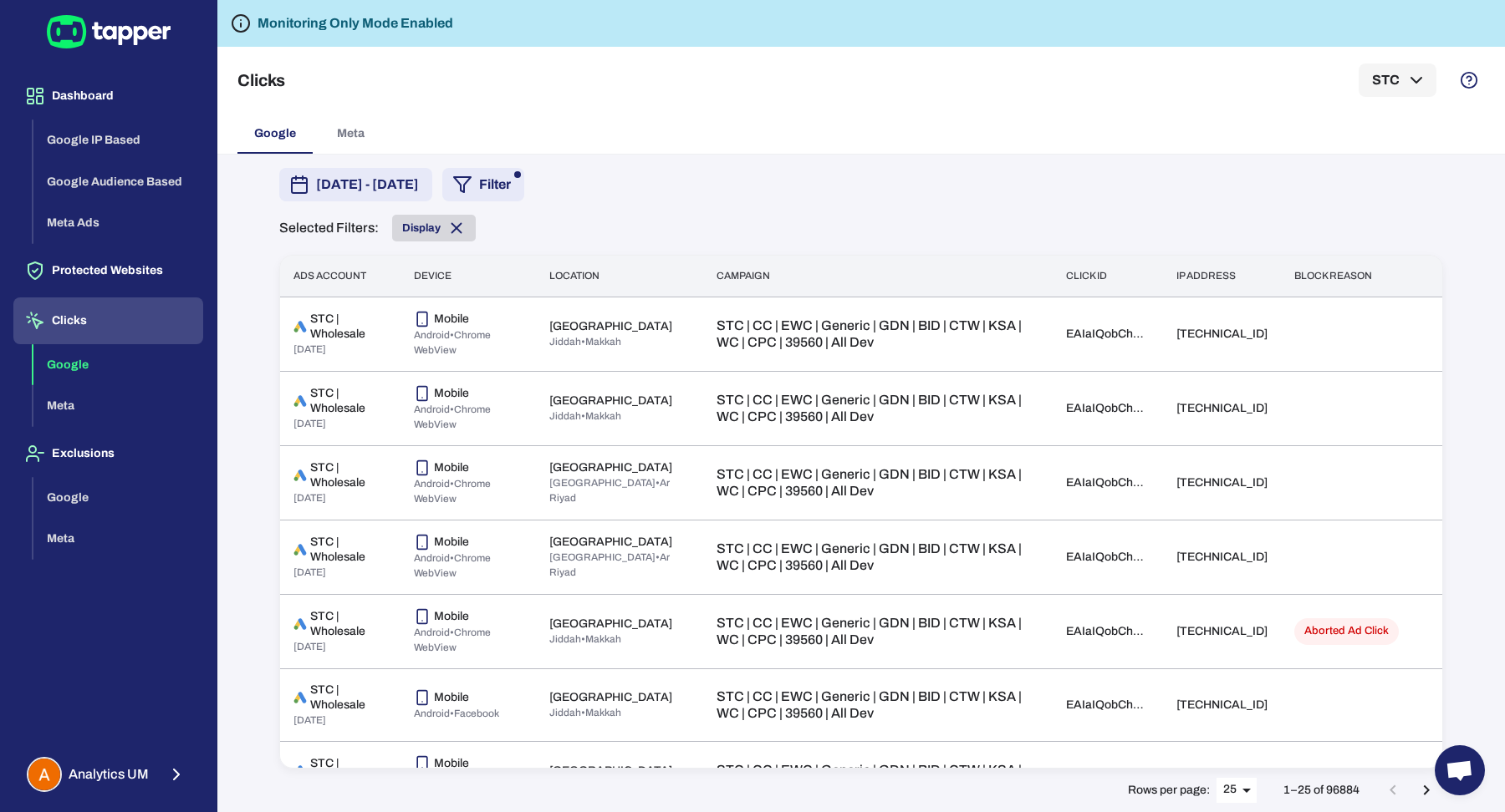
click at [458, 226] on icon at bounding box center [456, 227] width 18 height 18
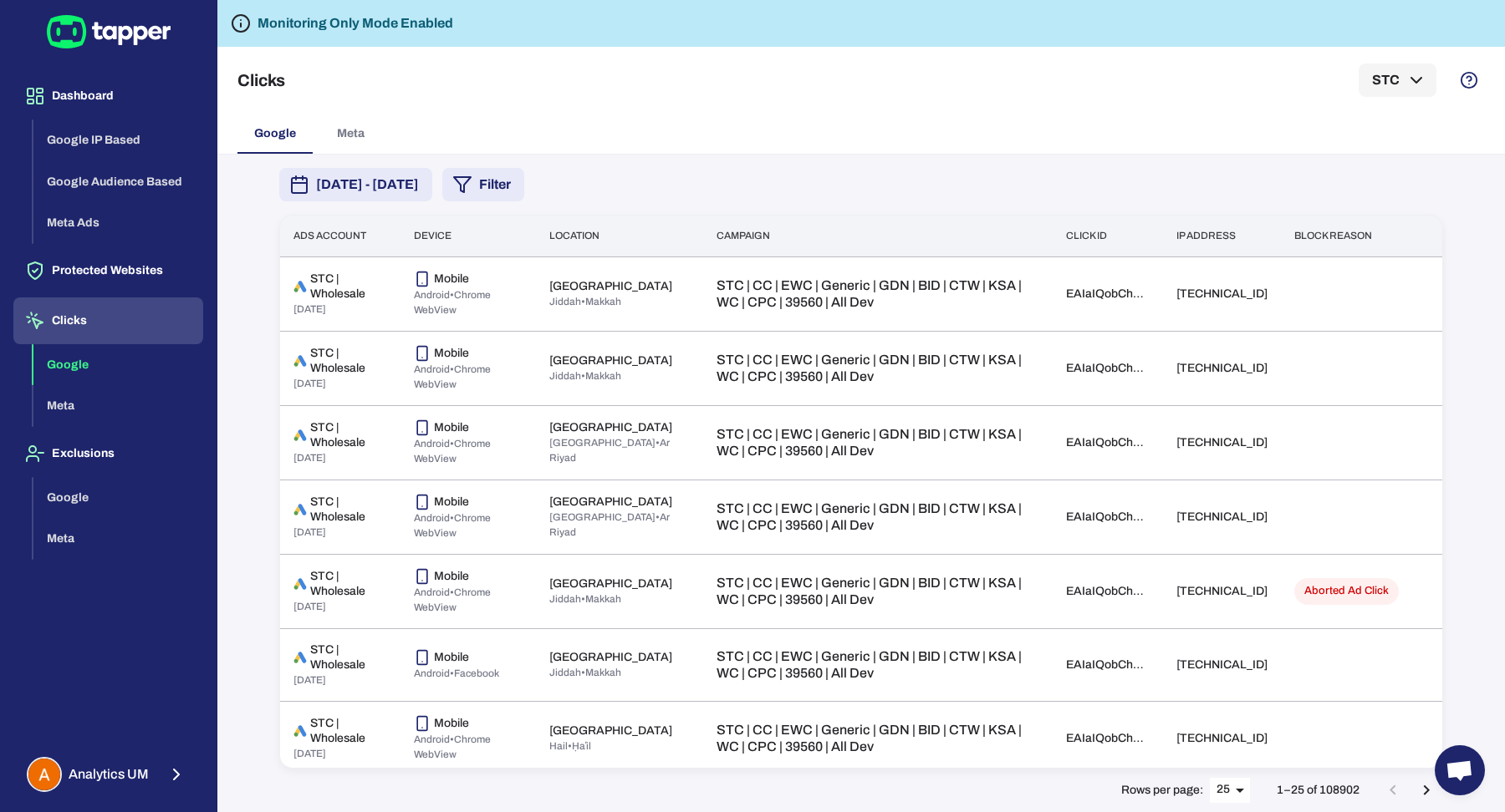
click at [524, 189] on button "Filter" at bounding box center [484, 184] width 82 height 33
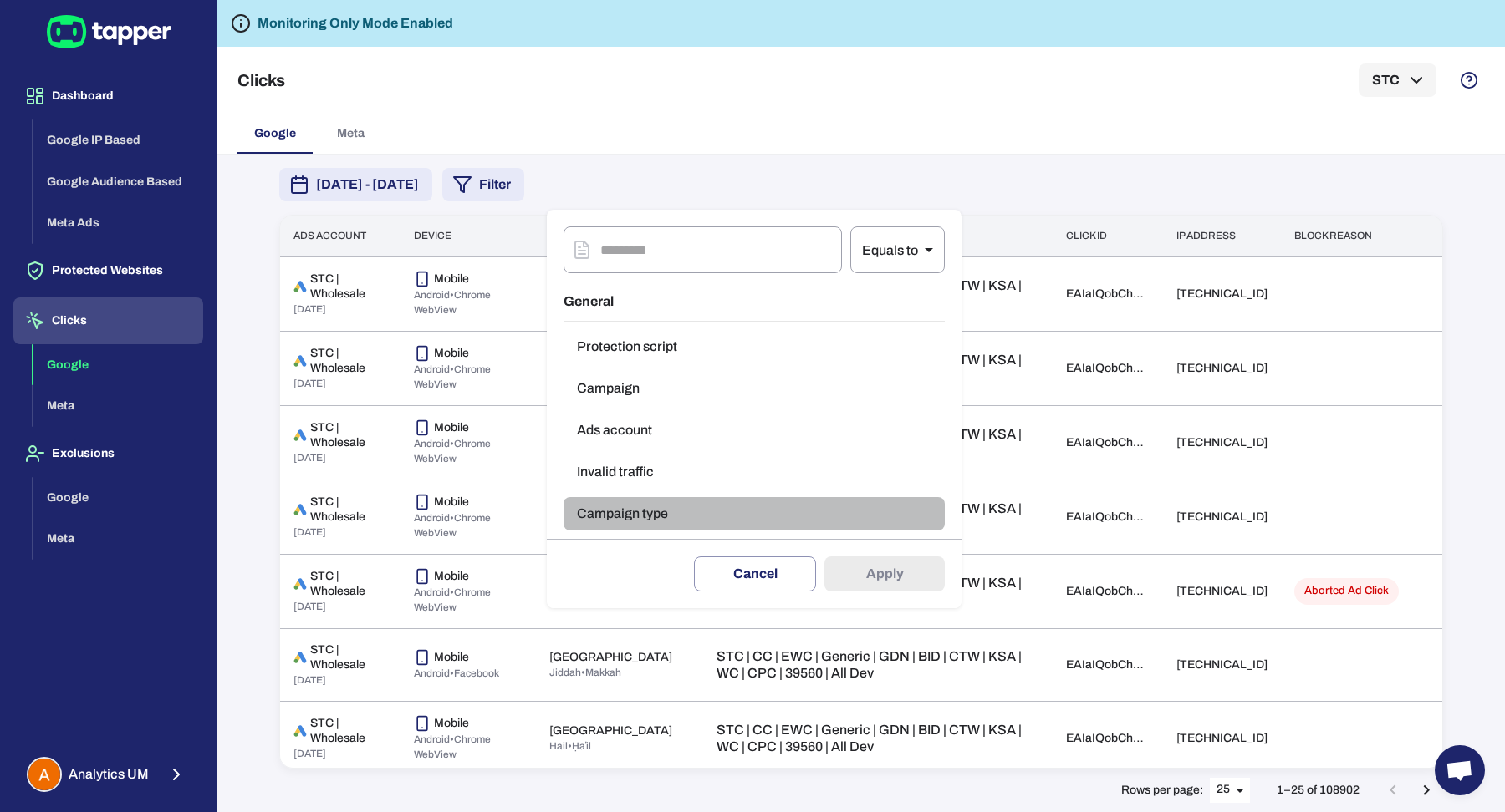
click at [620, 519] on button "Campaign type" at bounding box center [754, 514] width 381 height 33
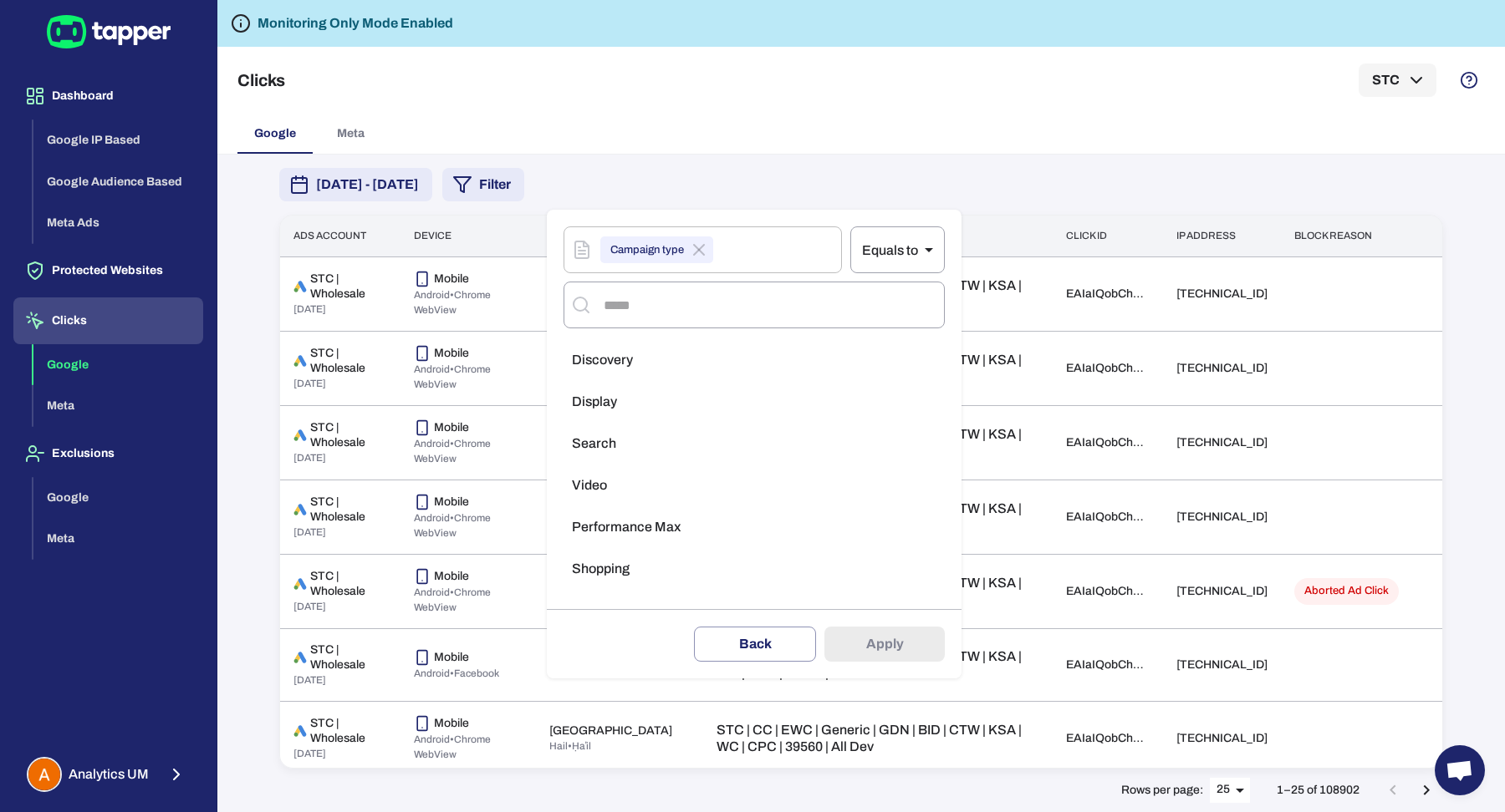
click at [640, 448] on li "Search" at bounding box center [754, 444] width 381 height 33
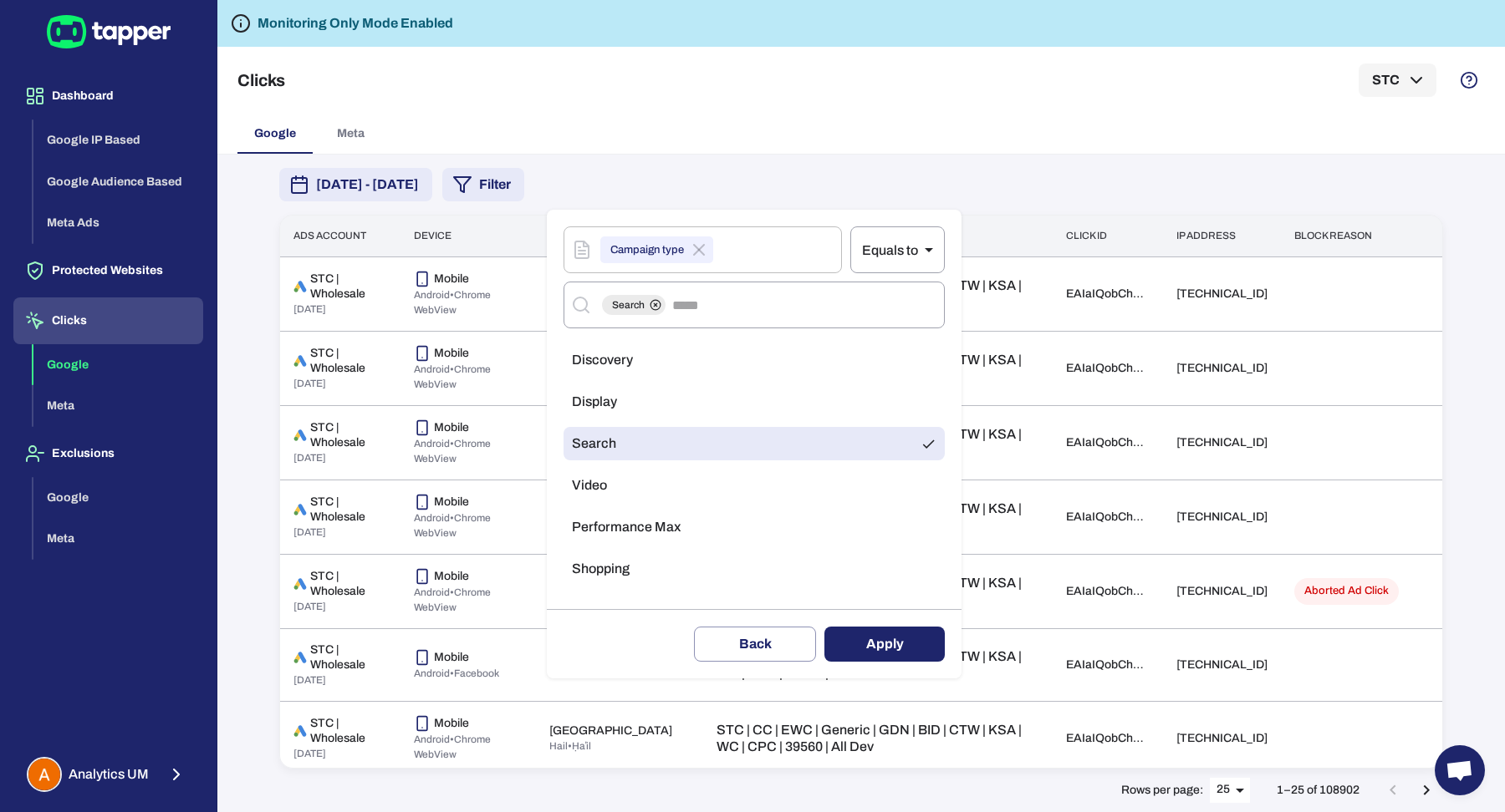
click at [914, 640] on button "Apply" at bounding box center [885, 644] width 121 height 35
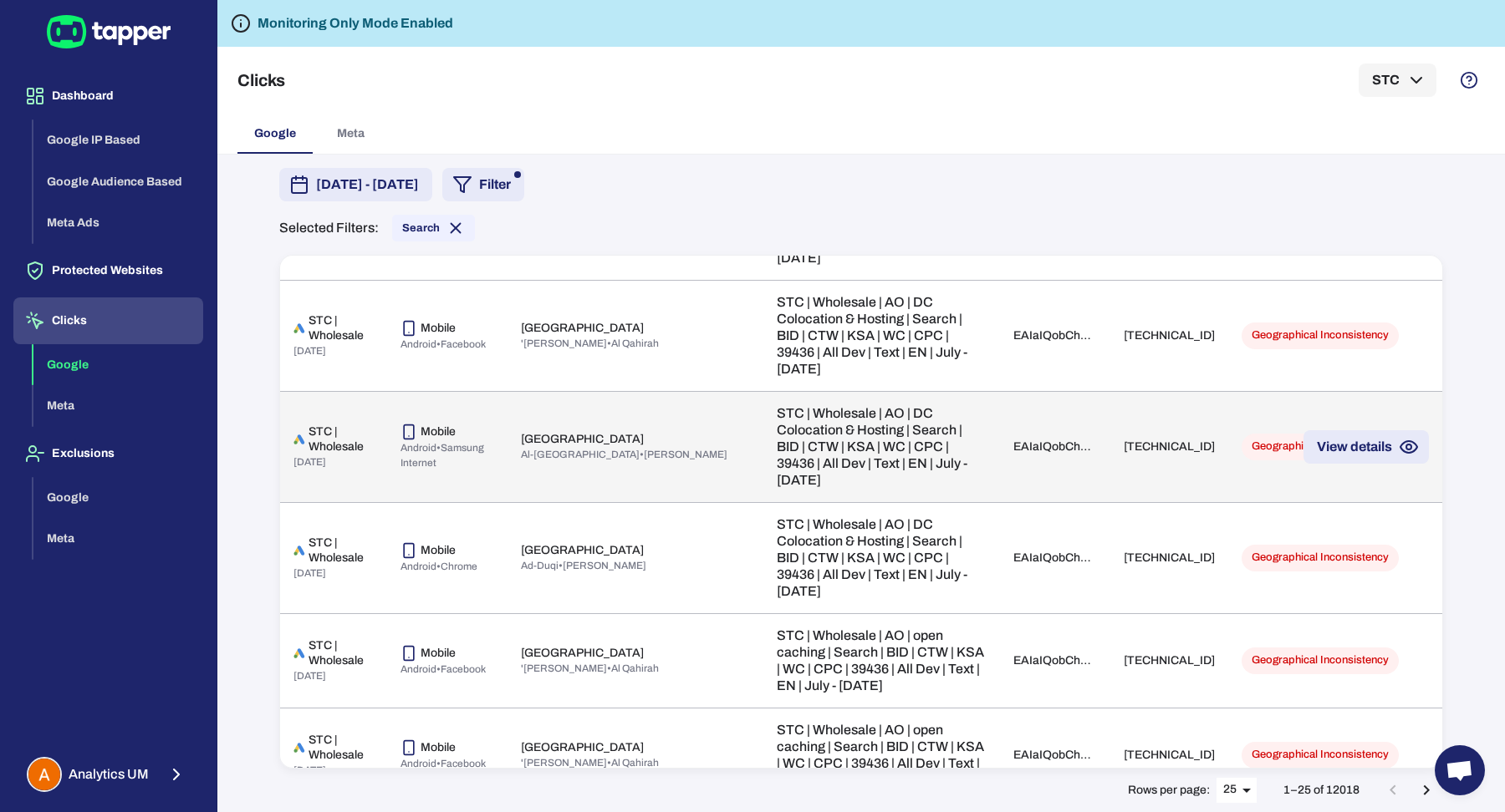
scroll to position [983, 0]
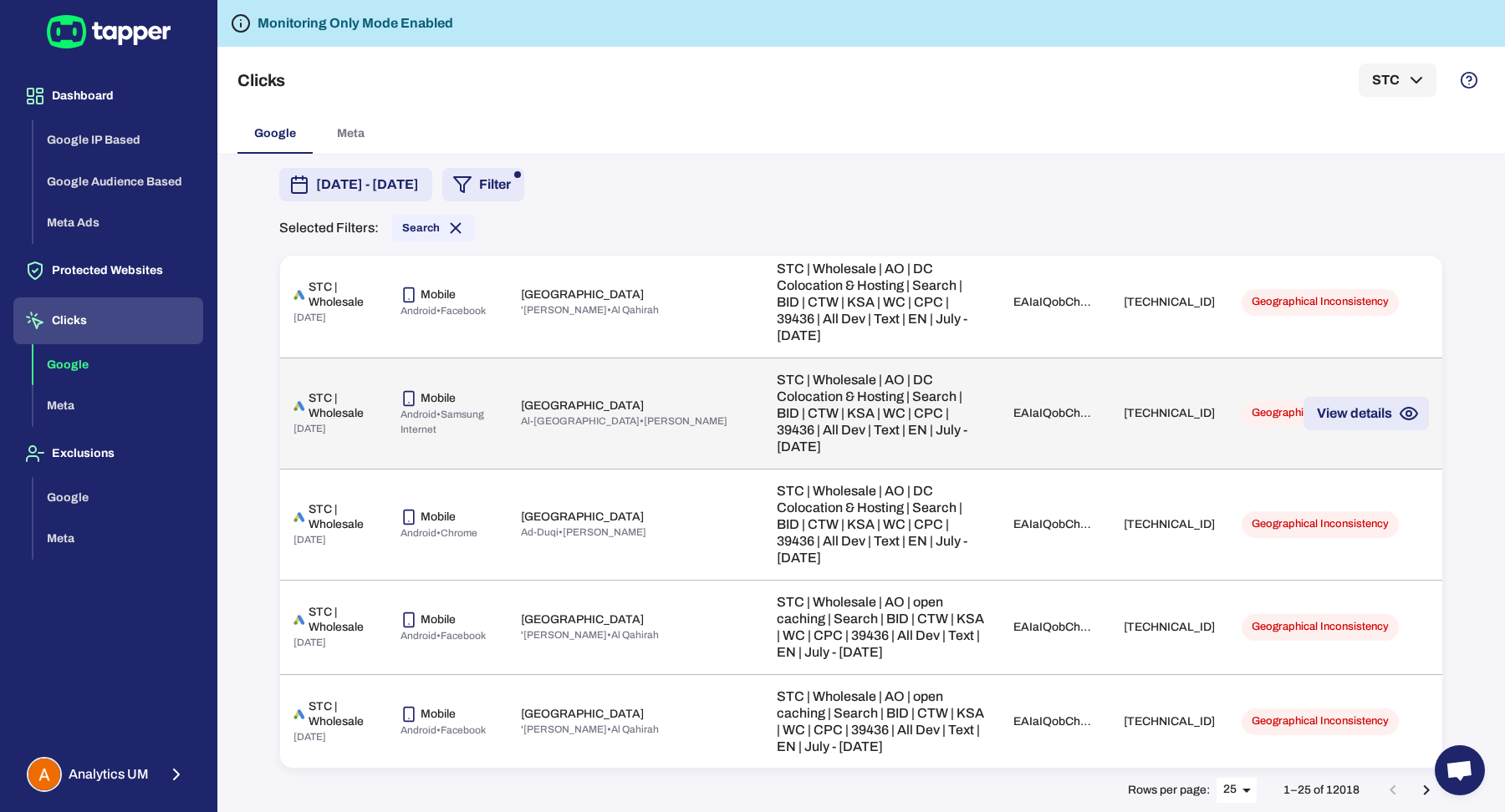
click at [1111, 425] on td "[TECHNICAL_ID]" at bounding box center [1169, 413] width 118 height 111
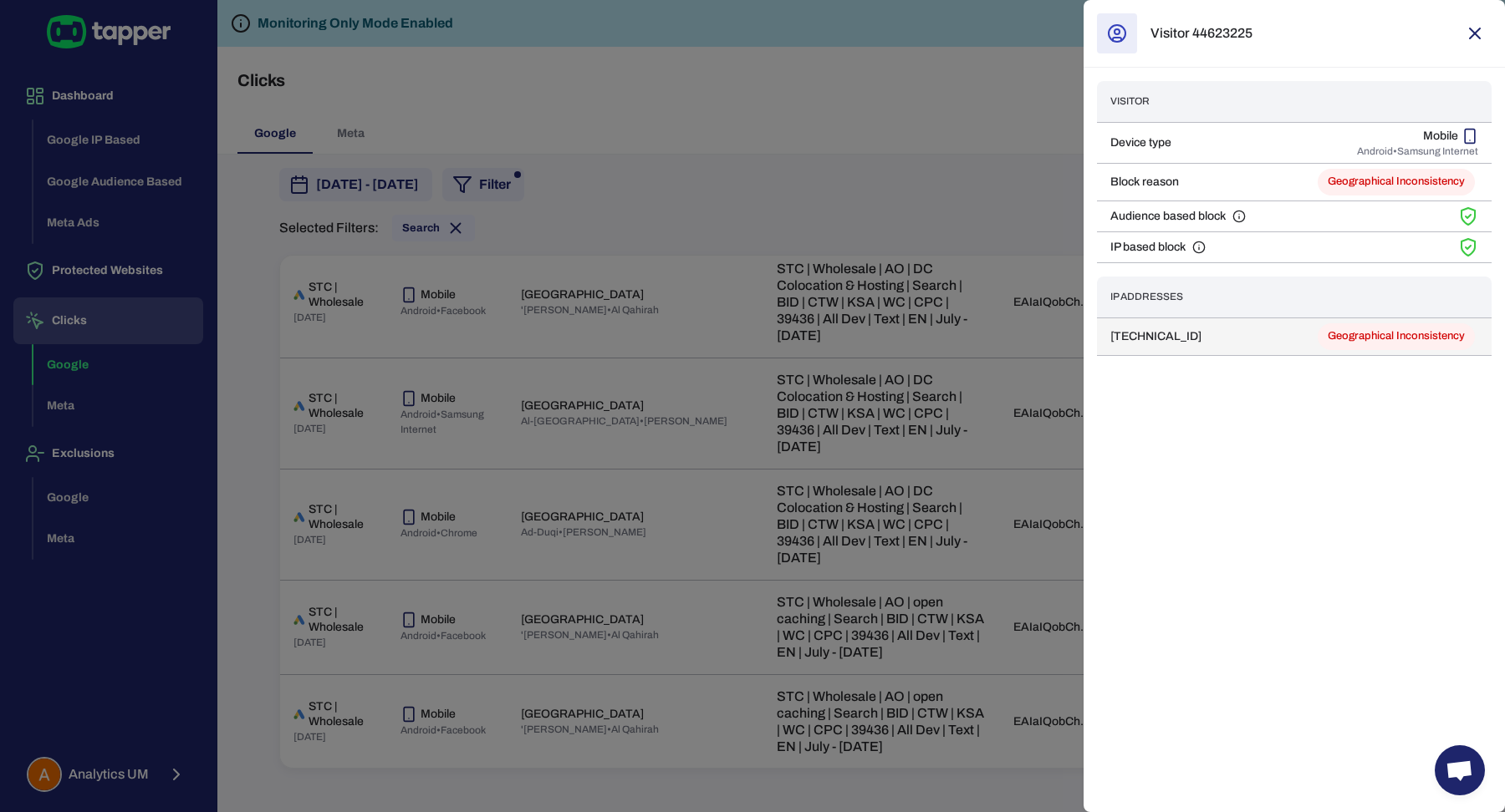
click at [1225, 344] on td "[TECHNICAL_ID]" at bounding box center [1173, 336] width 152 height 38
copy td "[TECHNICAL_ID]"
click at [791, 311] on div at bounding box center [752, 406] width 1505 height 812
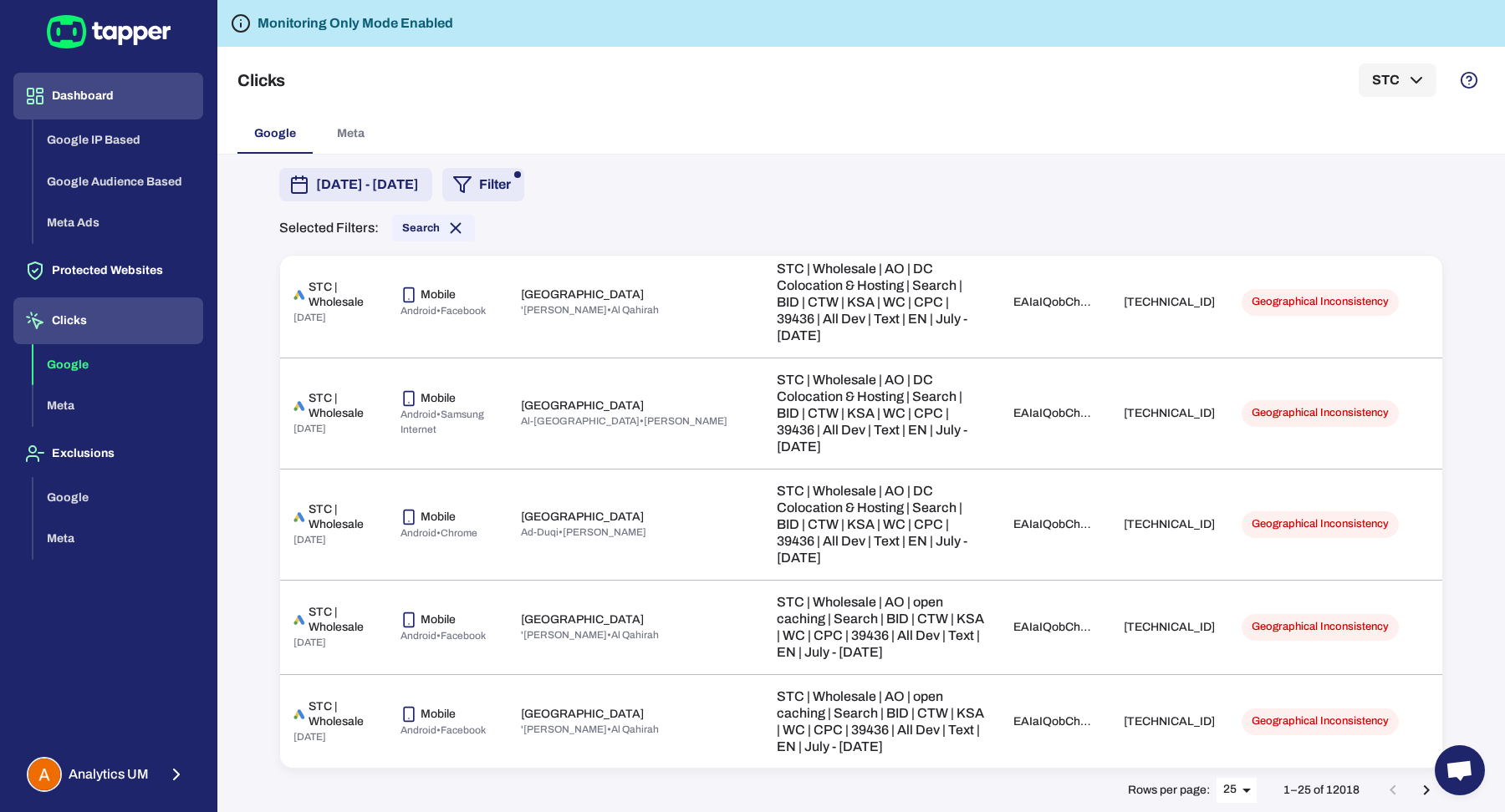
click at [88, 105] on button "Dashboard" at bounding box center [108, 96] width 190 height 47
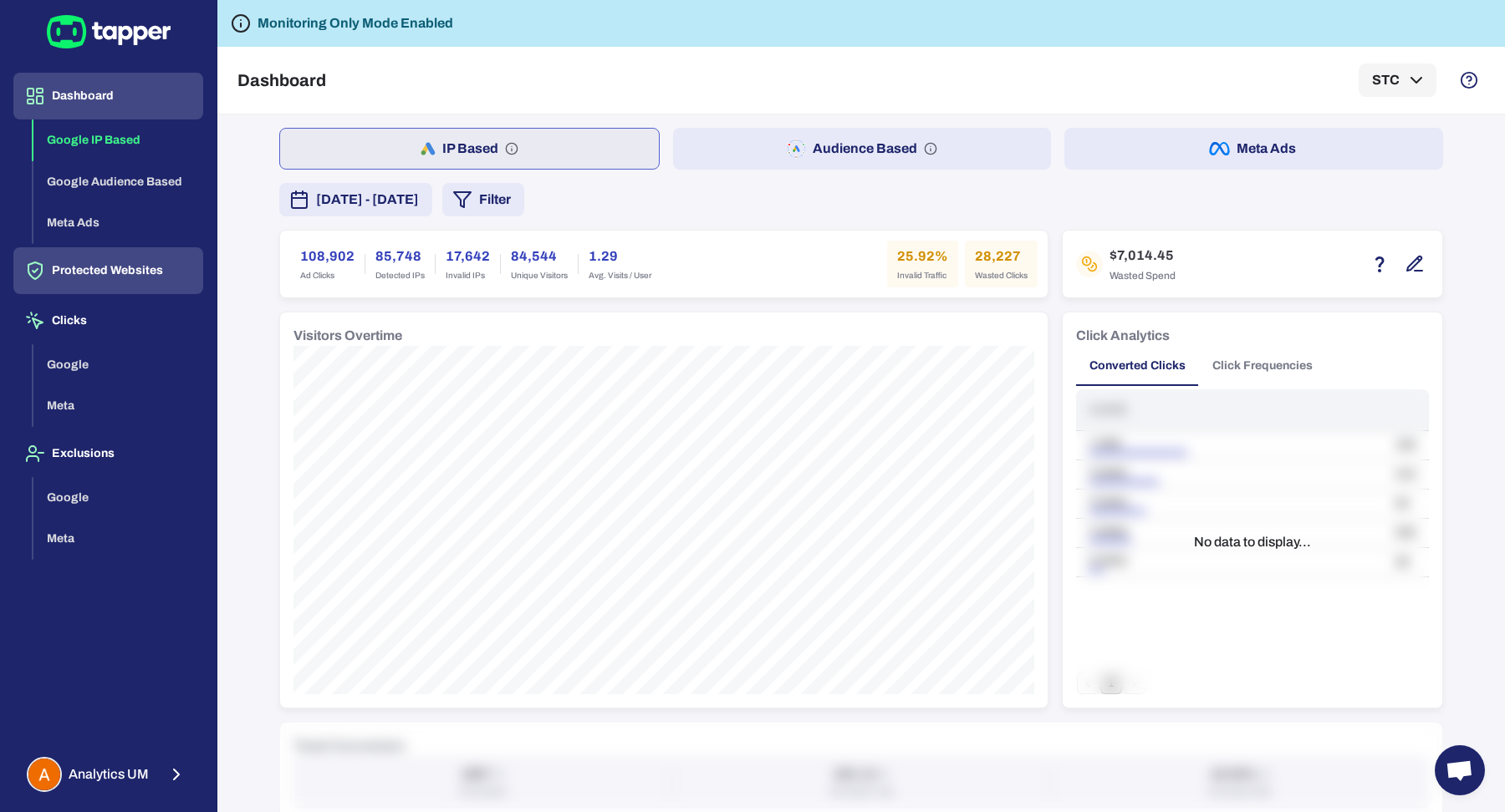
click at [140, 274] on button "Protected Websites" at bounding box center [108, 271] width 190 height 47
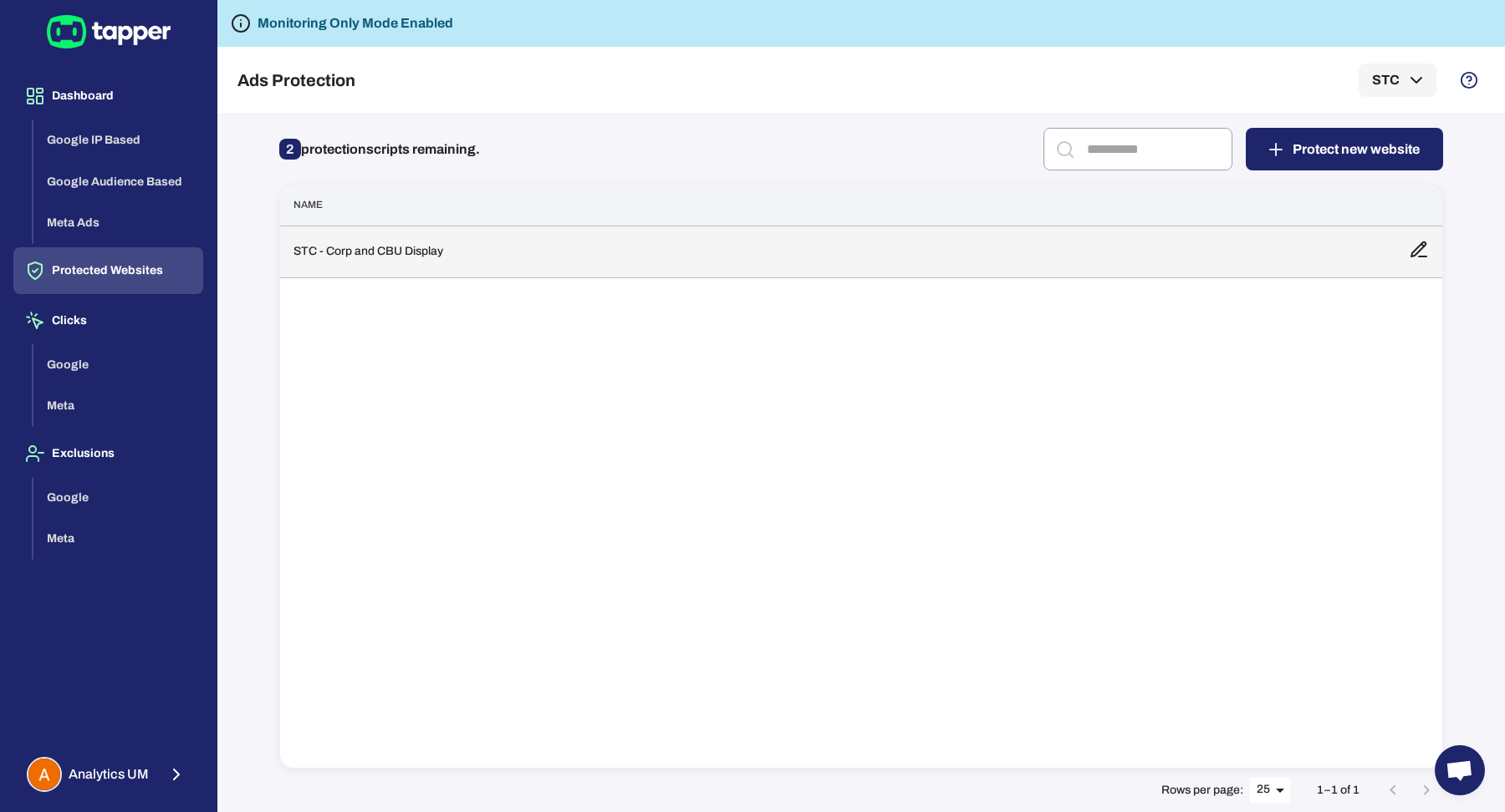
click at [587, 274] on td "STC - Corp and CBU Display" at bounding box center [837, 251] width 1115 height 52
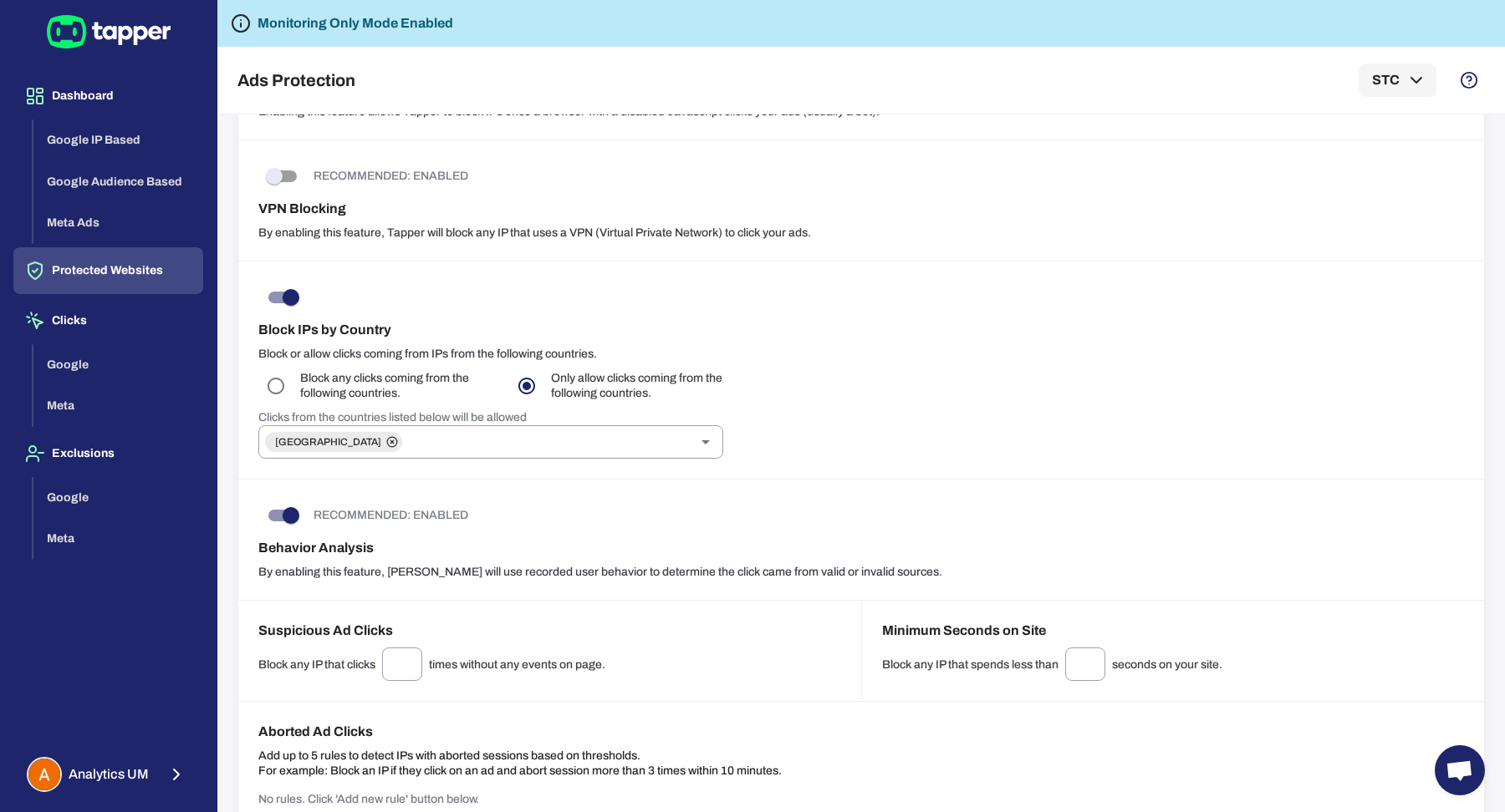
scroll to position [741, 0]
